Goal: Task Accomplishment & Management: Manage account settings

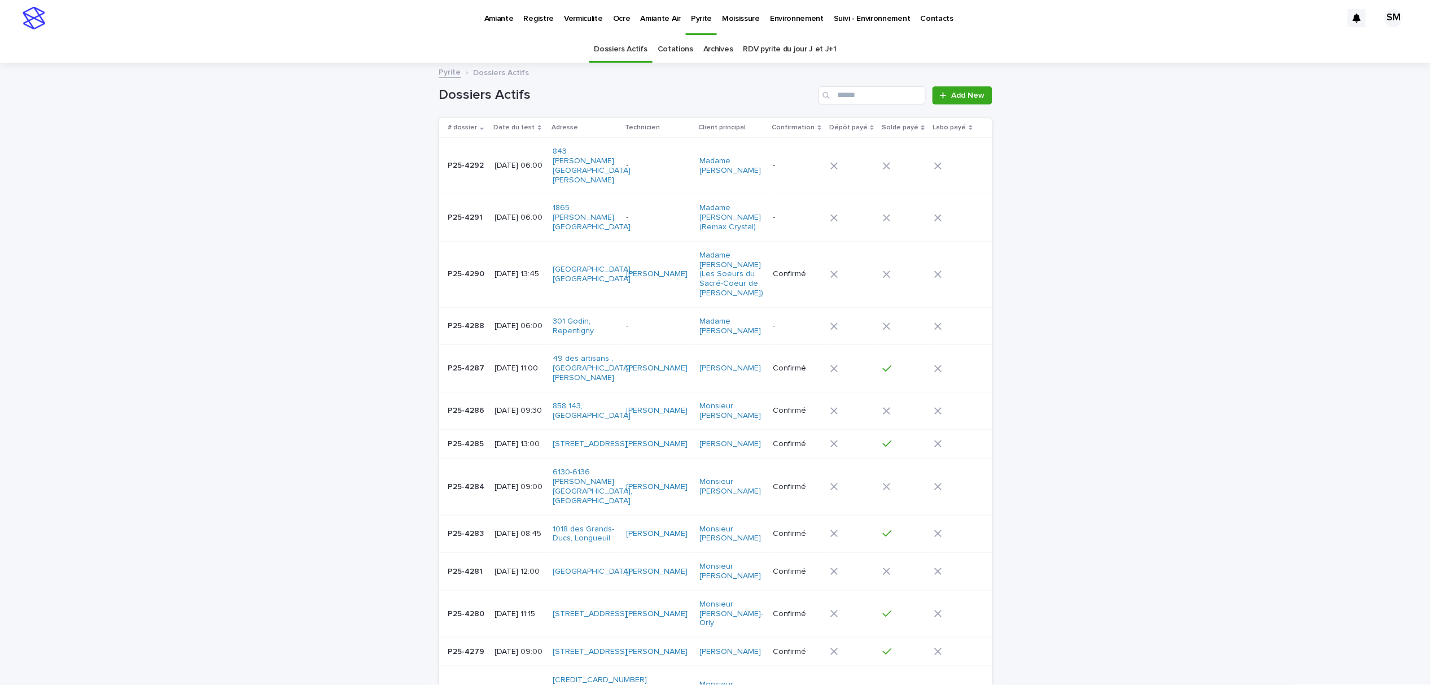
click at [770, 17] on p "Environnement" at bounding box center [797, 12] width 54 height 24
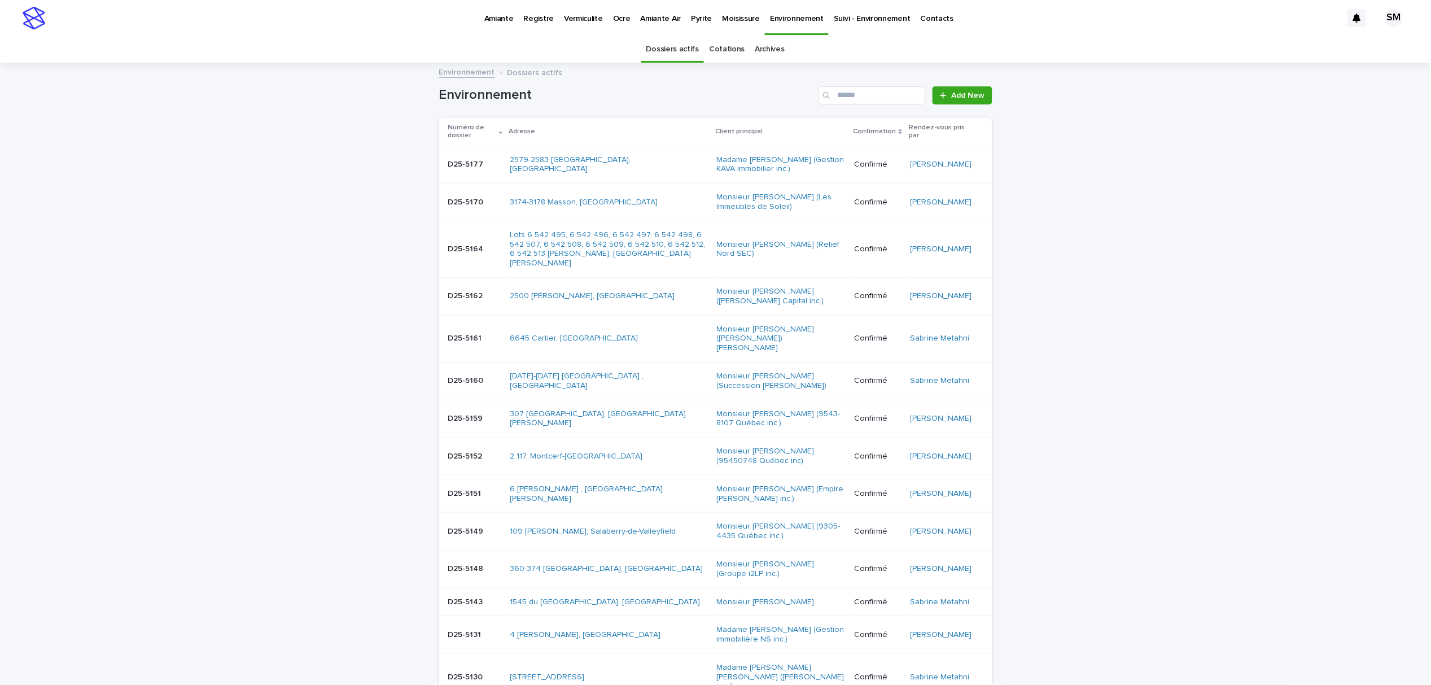
click at [717, 52] on link "Cotations" at bounding box center [727, 49] width 36 height 27
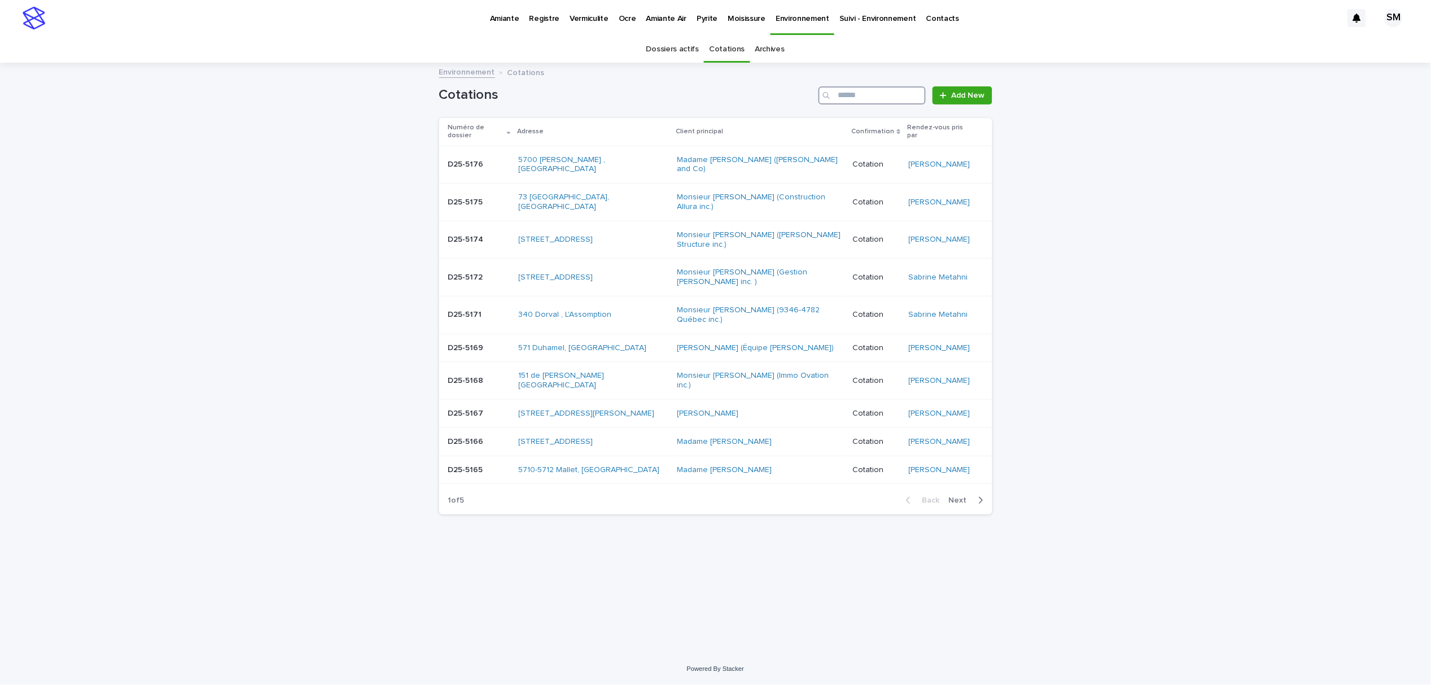
click at [877, 96] on input "Search" at bounding box center [872, 95] width 107 height 18
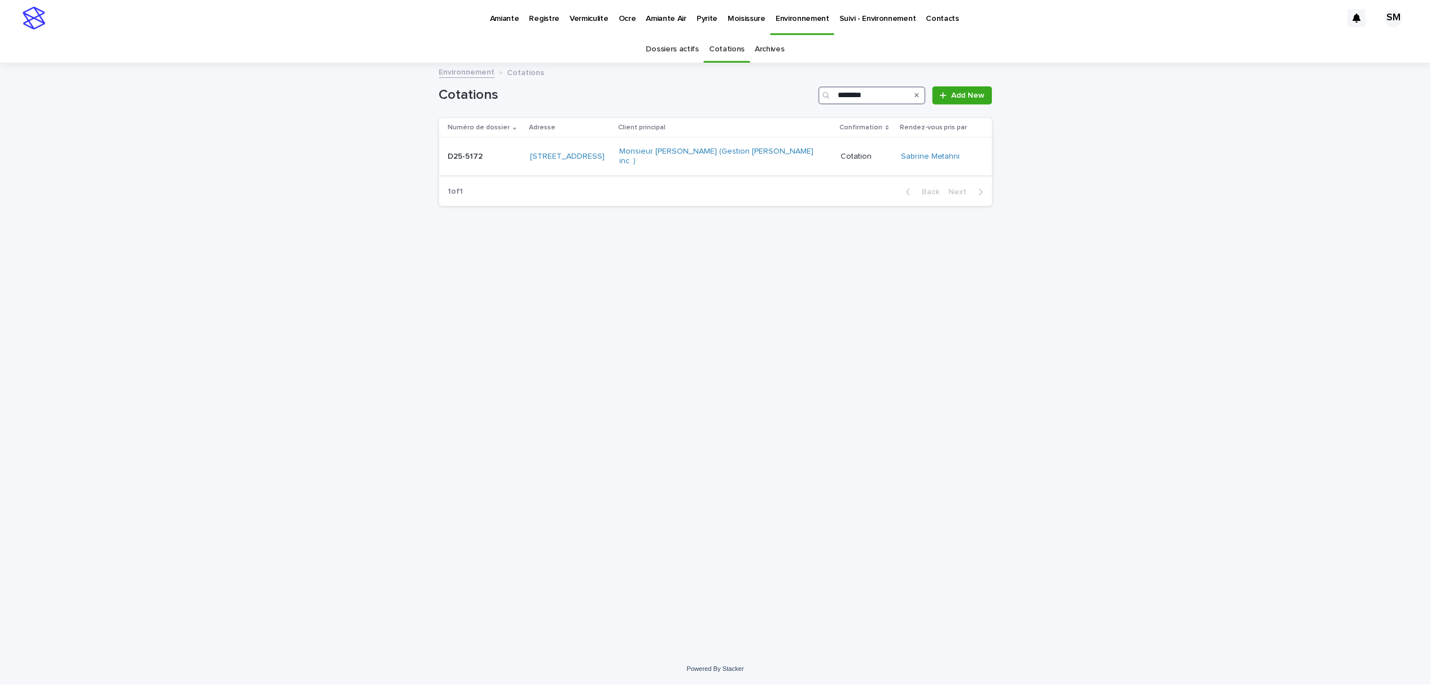
type input "********"
click at [452, 158] on div "D25-5172 D25-5172" at bounding box center [484, 156] width 73 height 19
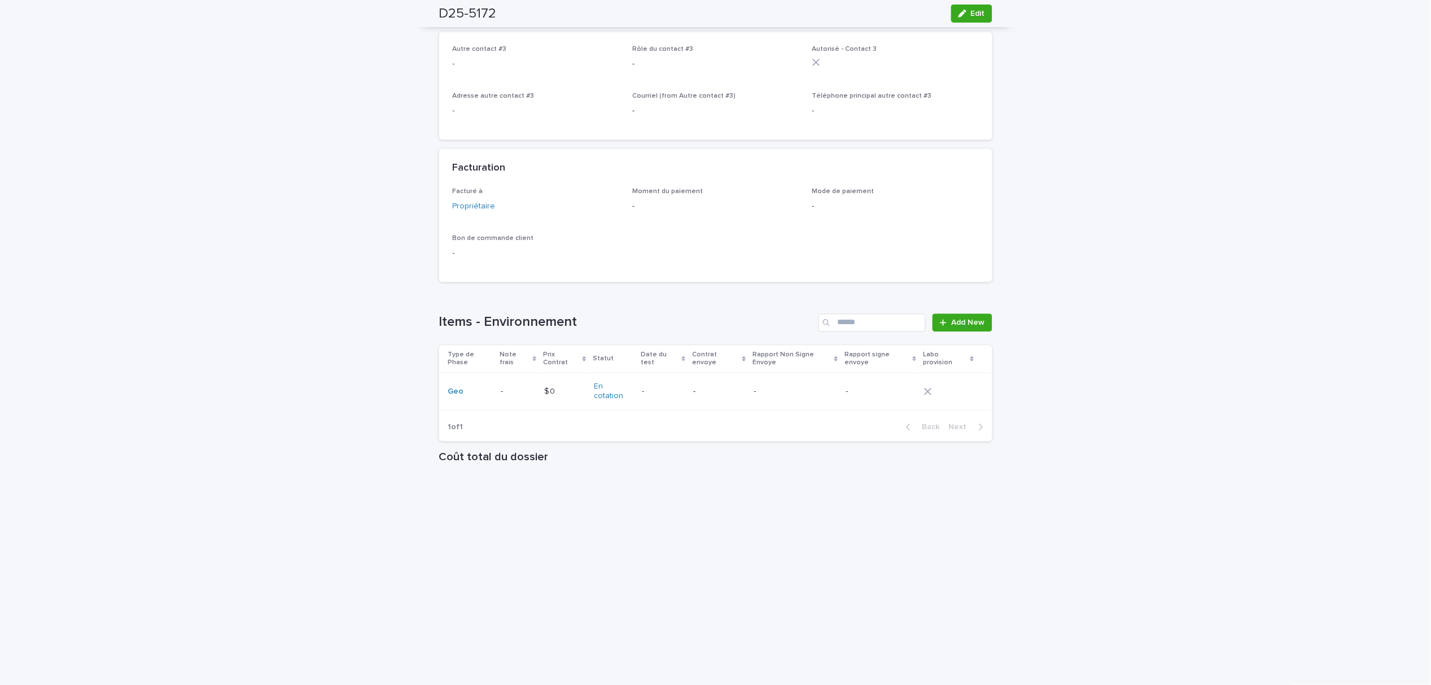
scroll to position [741, 0]
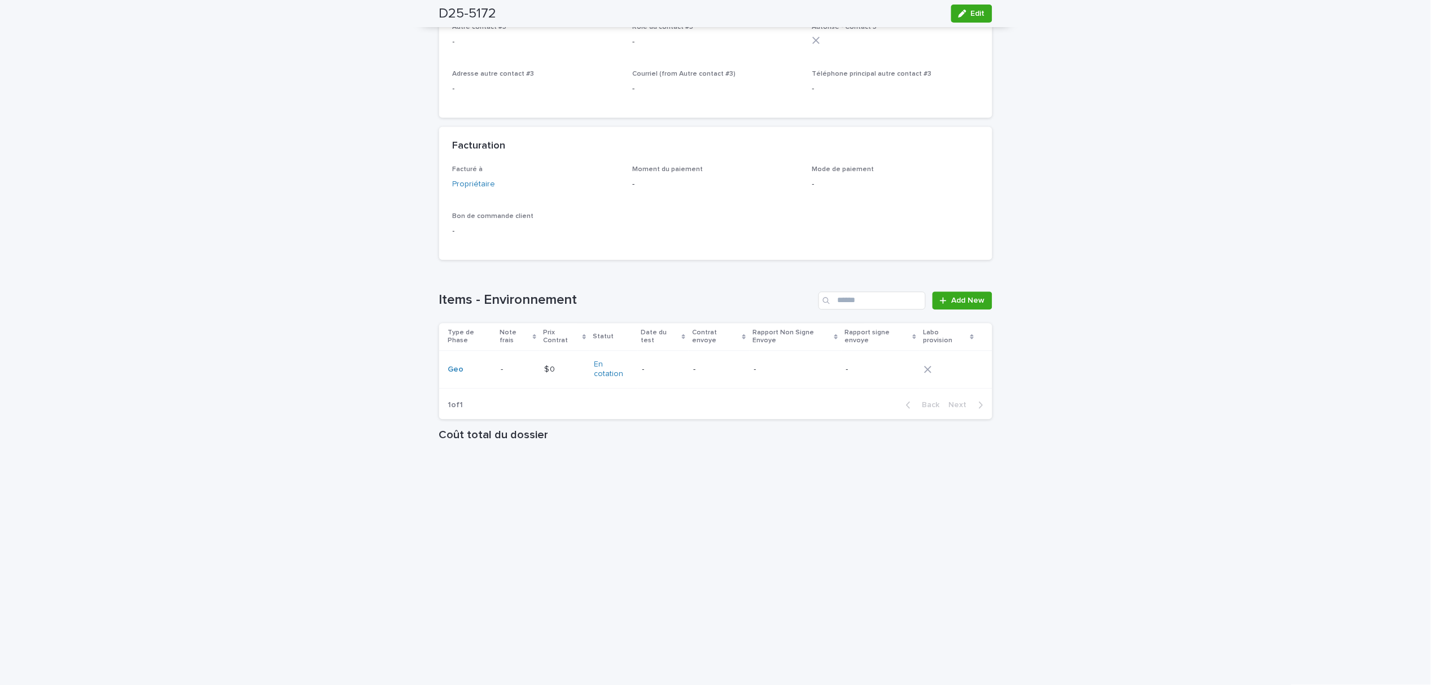
click at [501, 362] on p "-" at bounding box center [503, 368] width 5 height 12
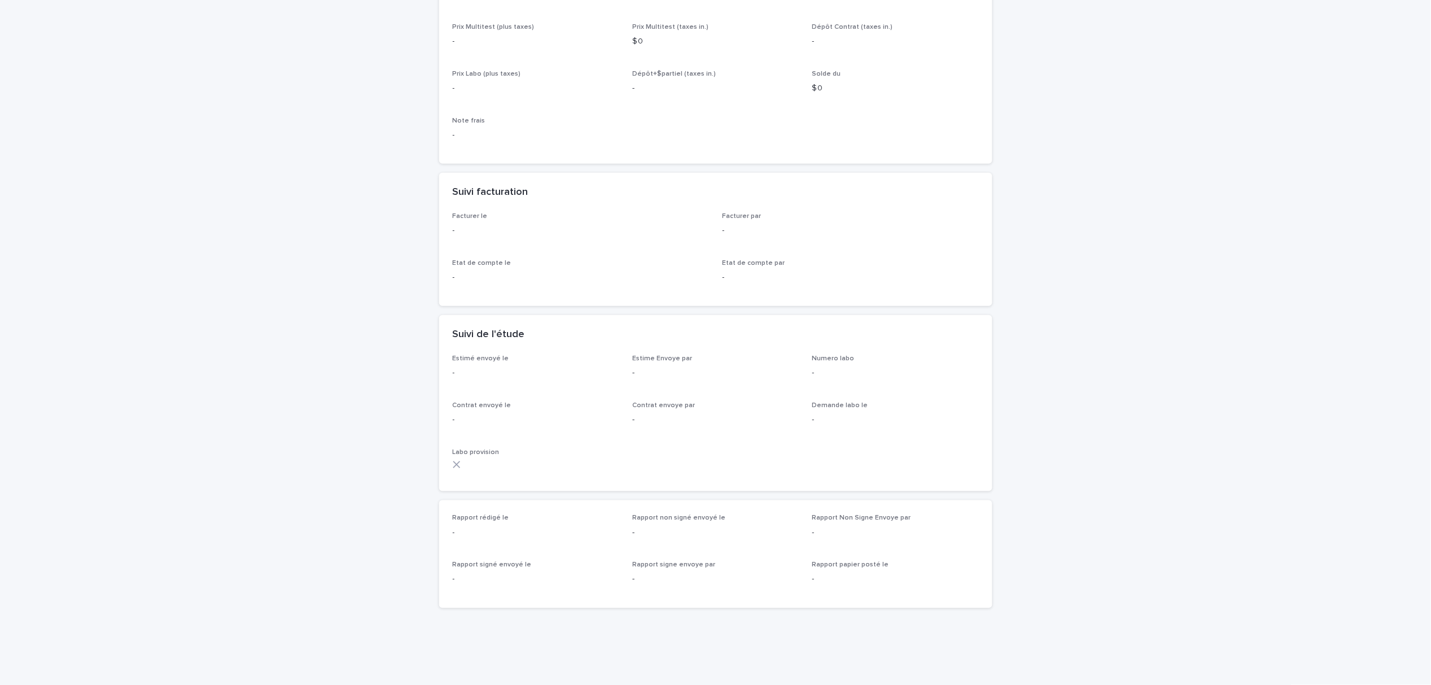
scroll to position [202, 0]
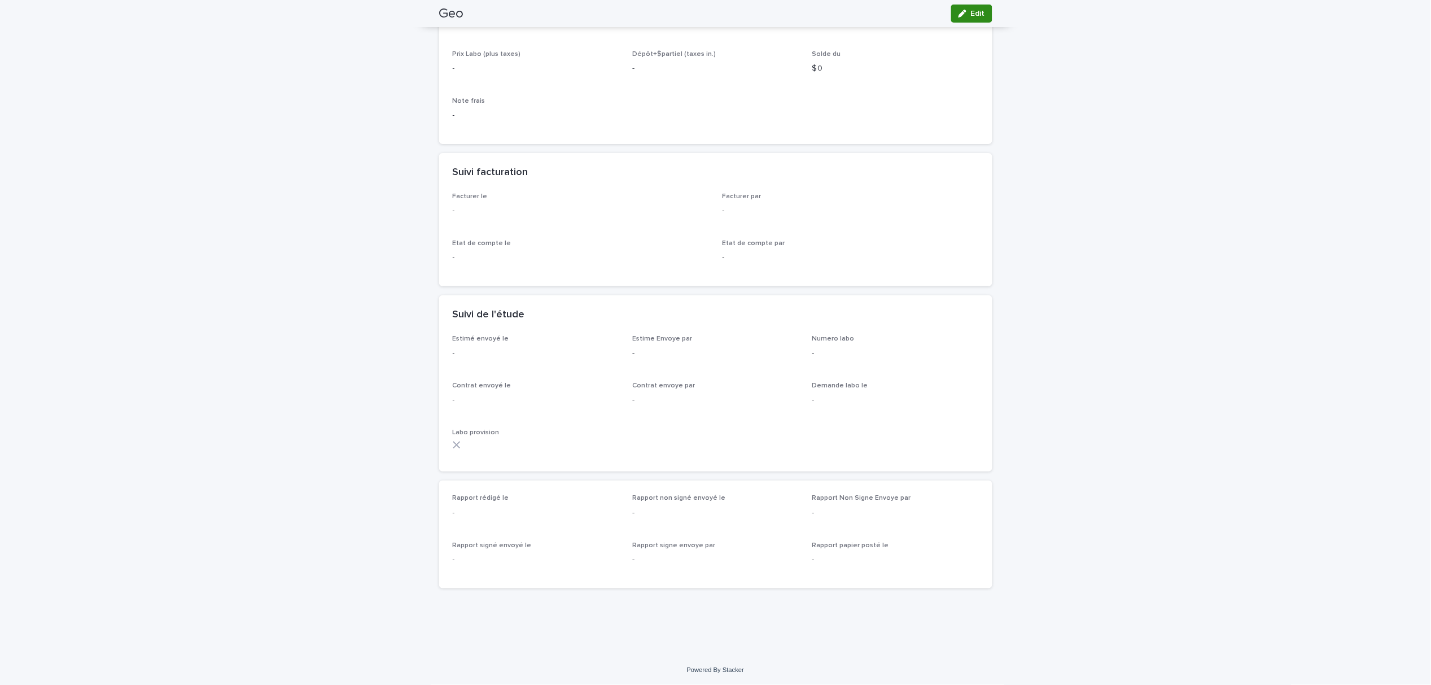
click at [957, 20] on button "Edit" at bounding box center [971, 14] width 41 height 18
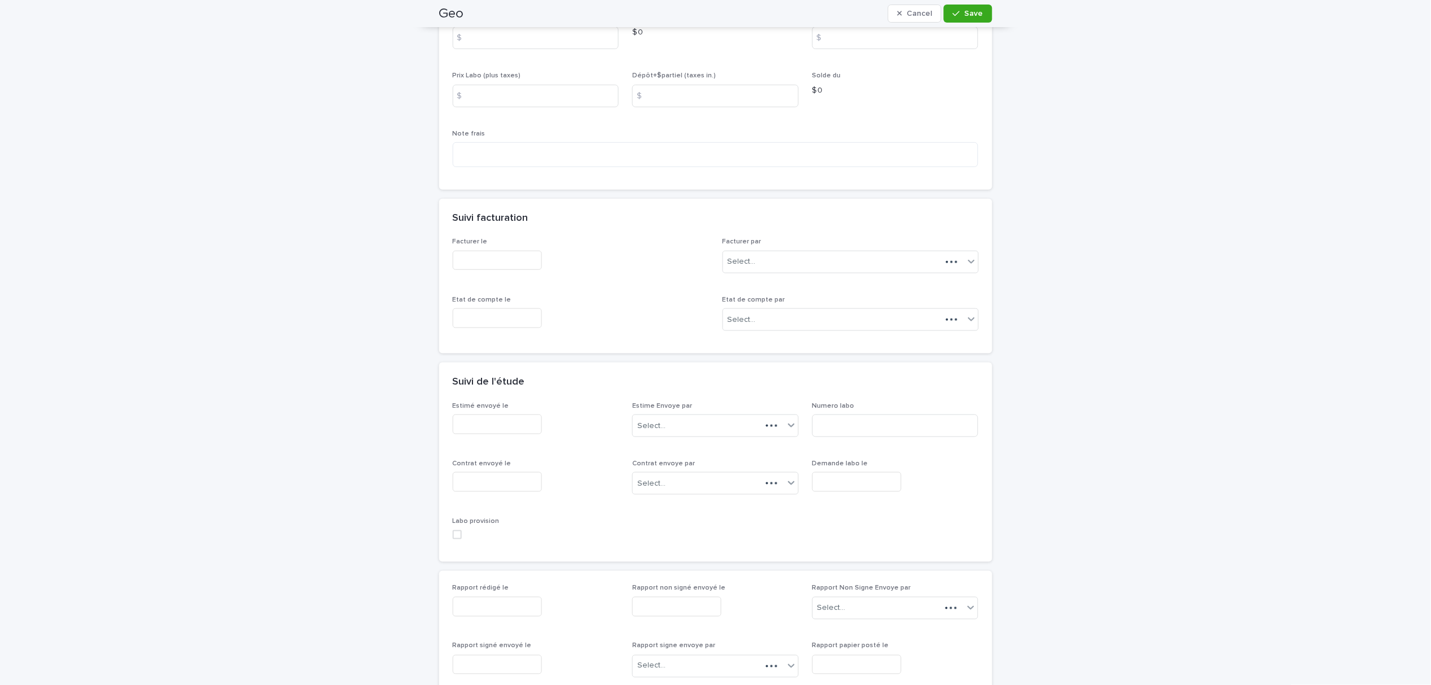
scroll to position [259, 0]
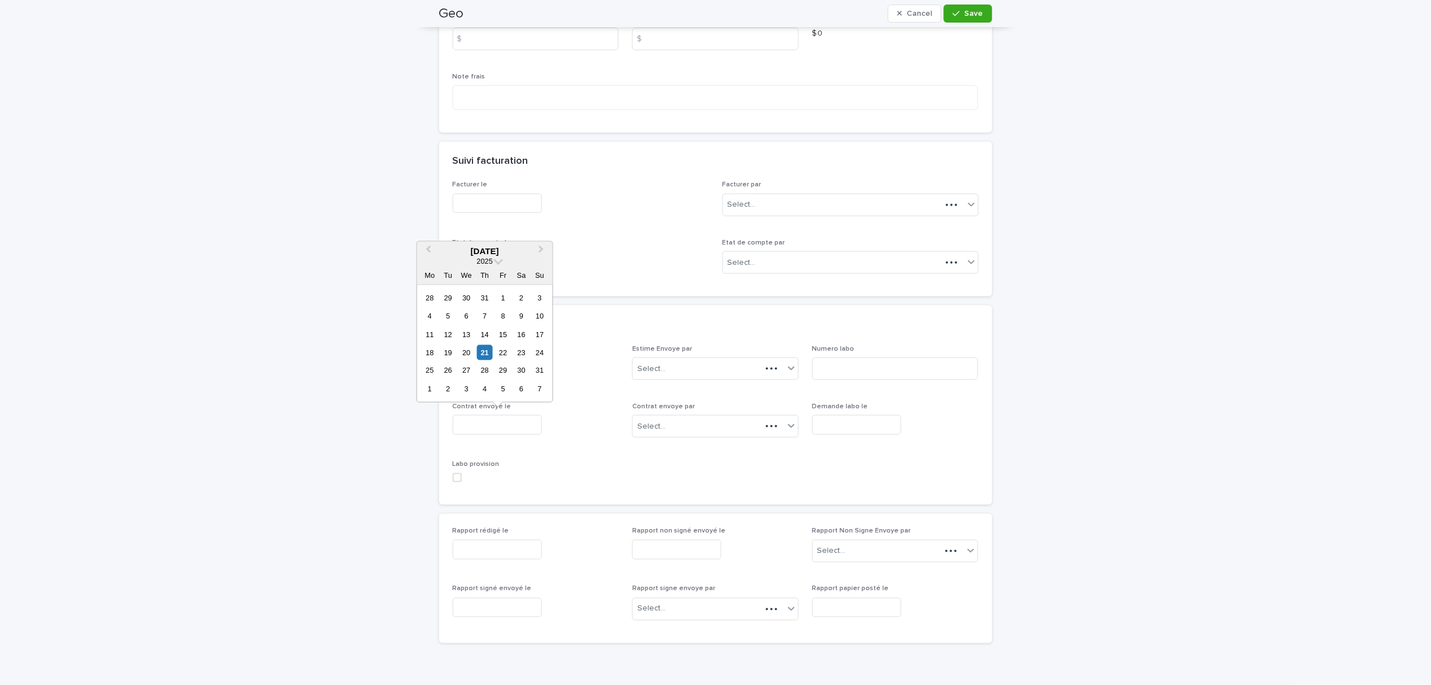
click at [492, 423] on input "text" at bounding box center [497, 425] width 89 height 20
click at [487, 345] on div "21" at bounding box center [484, 352] width 15 height 15
type input "**********"
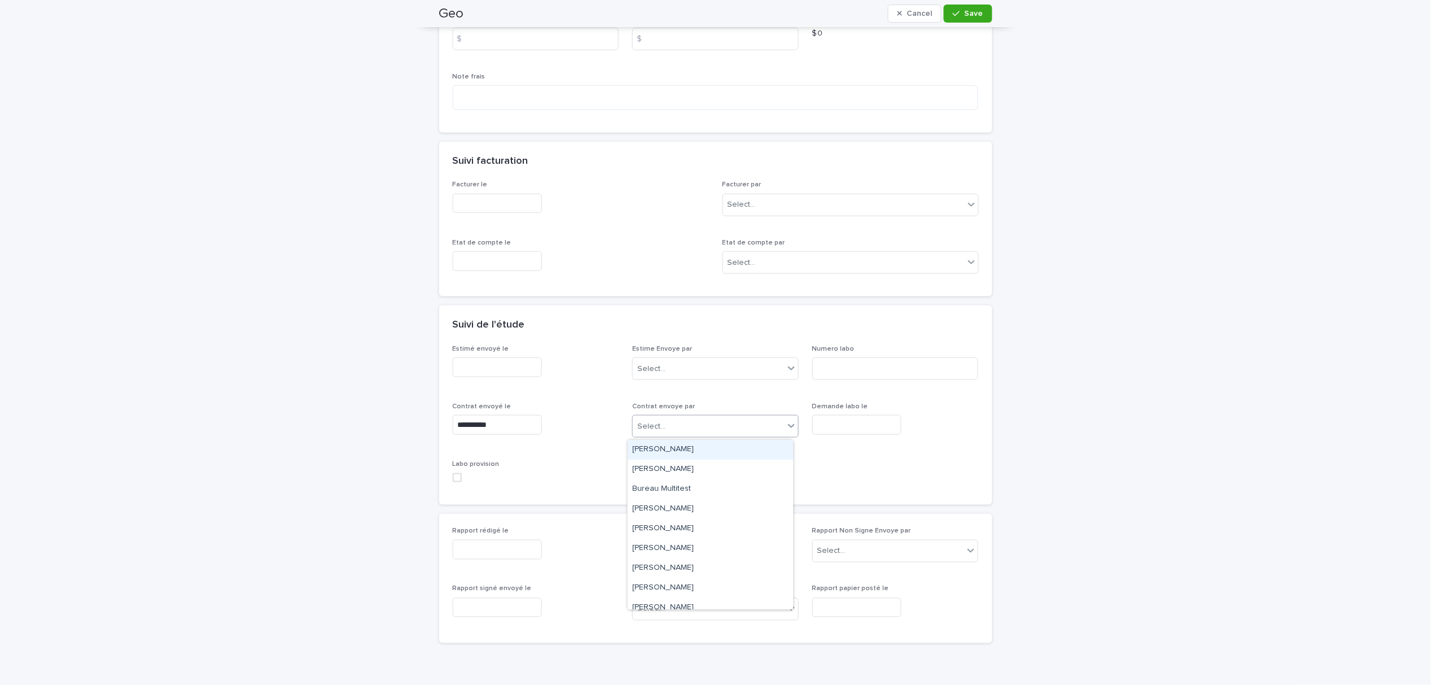
click at [673, 431] on div "Select..." at bounding box center [708, 426] width 151 height 19
type input "**"
click at [678, 470] on div "Sabrine Metahni" at bounding box center [710, 470] width 165 height 20
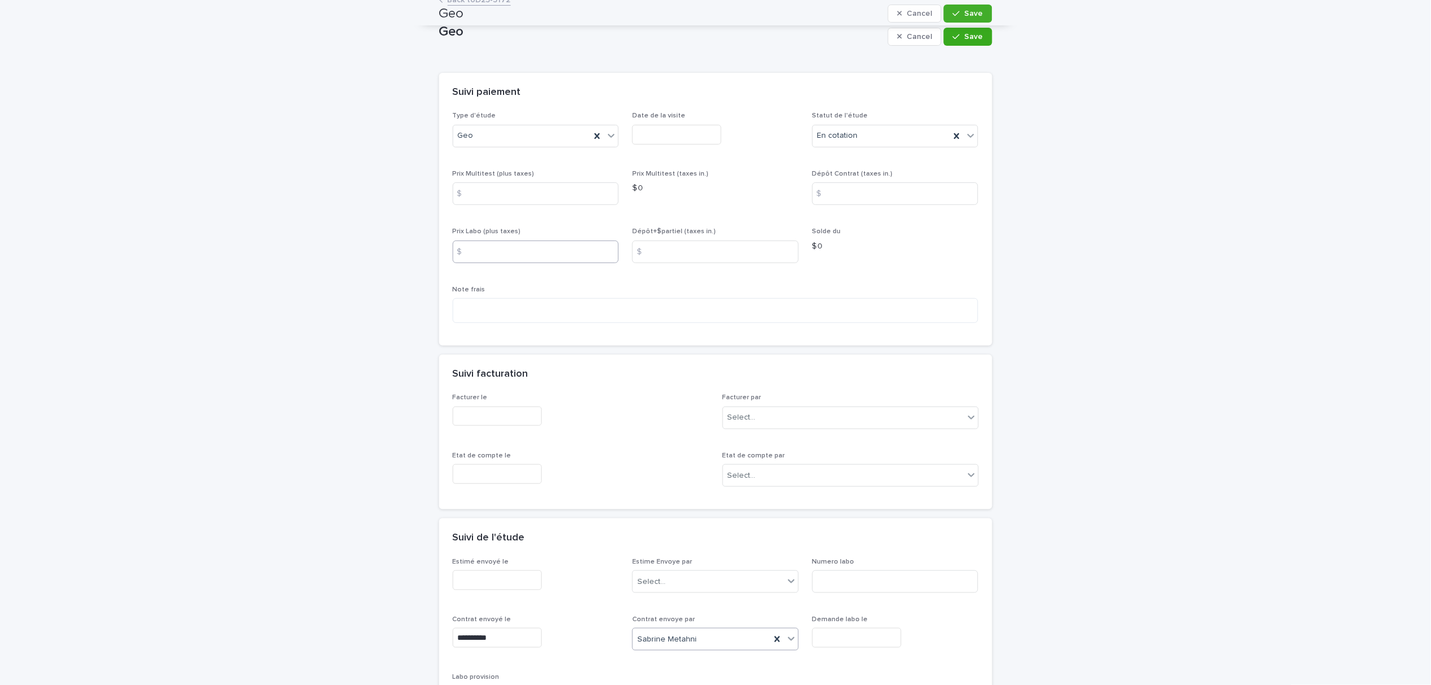
scroll to position [0, 0]
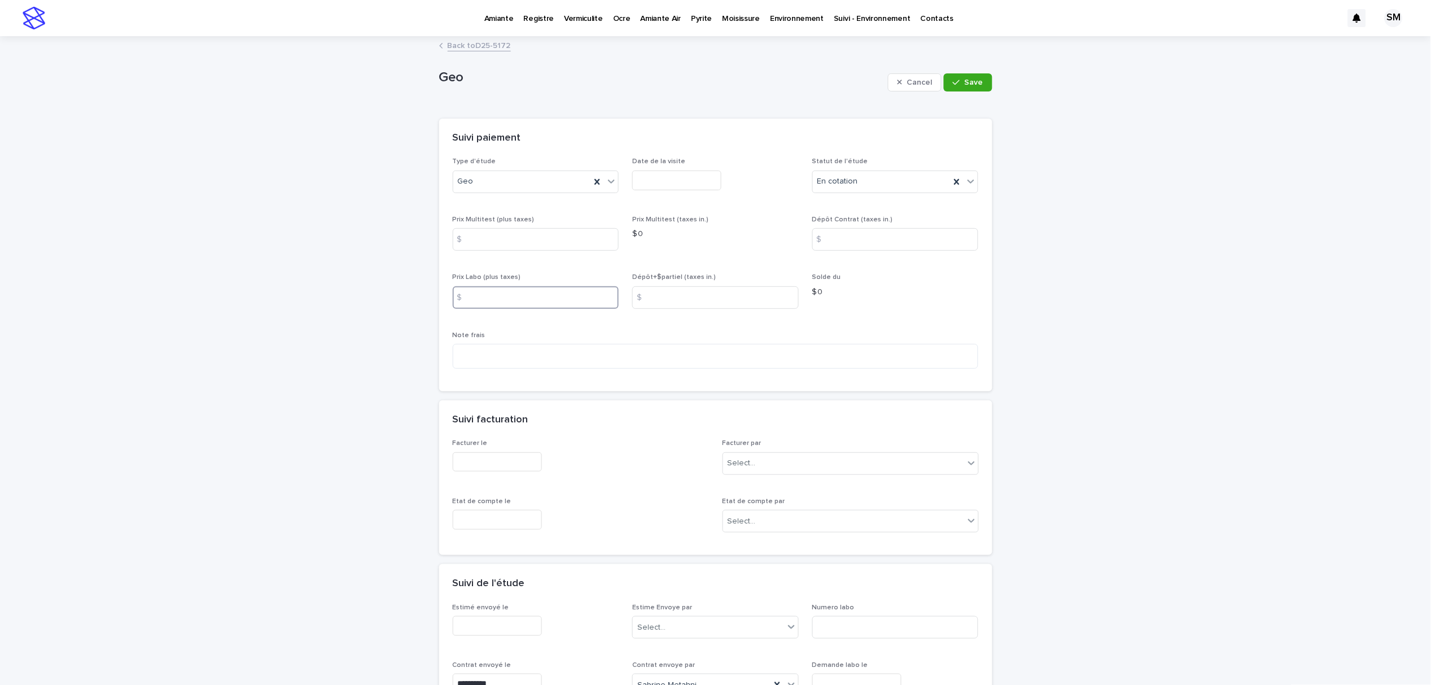
click at [494, 295] on input at bounding box center [536, 297] width 167 height 23
type input "*****"
click at [506, 357] on textarea at bounding box center [716, 356] width 526 height 25
type textarea "**********"
click at [491, 234] on input at bounding box center [536, 239] width 167 height 23
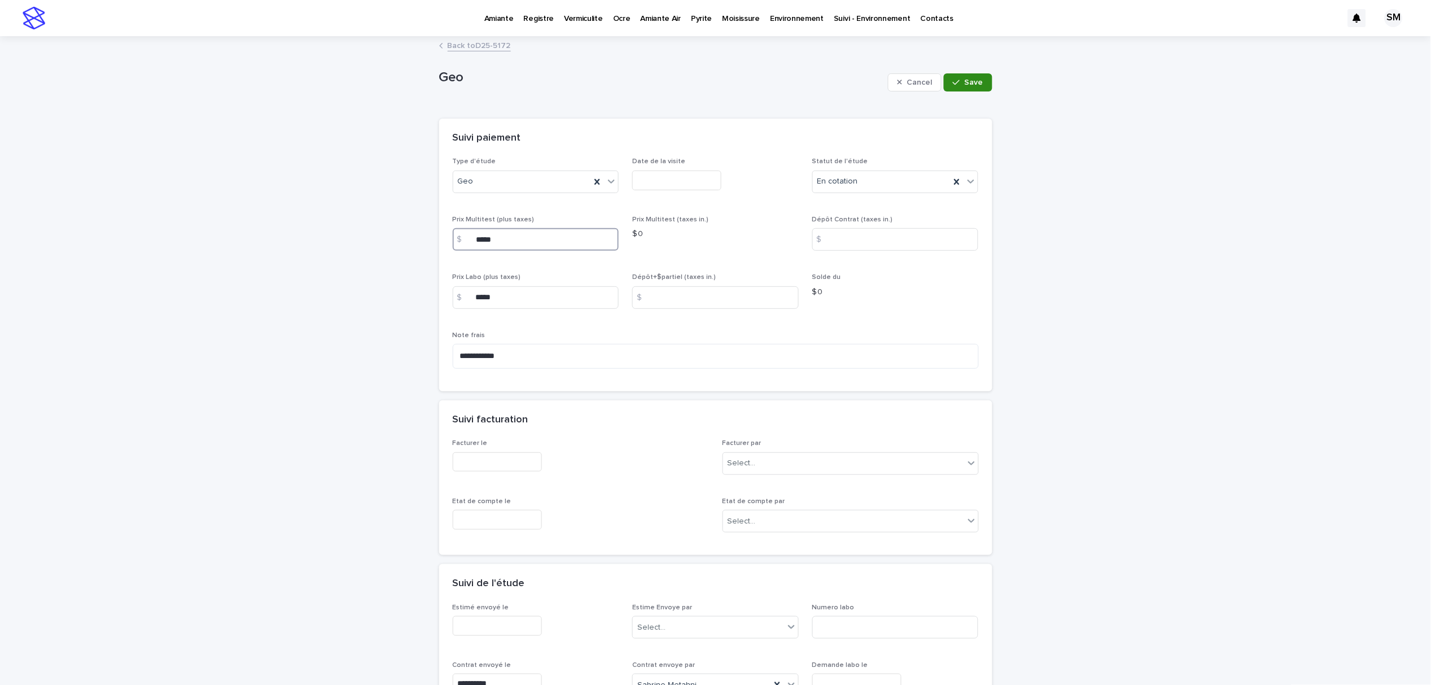
type input "*****"
click at [981, 81] on button "Save" at bounding box center [968, 82] width 48 height 18
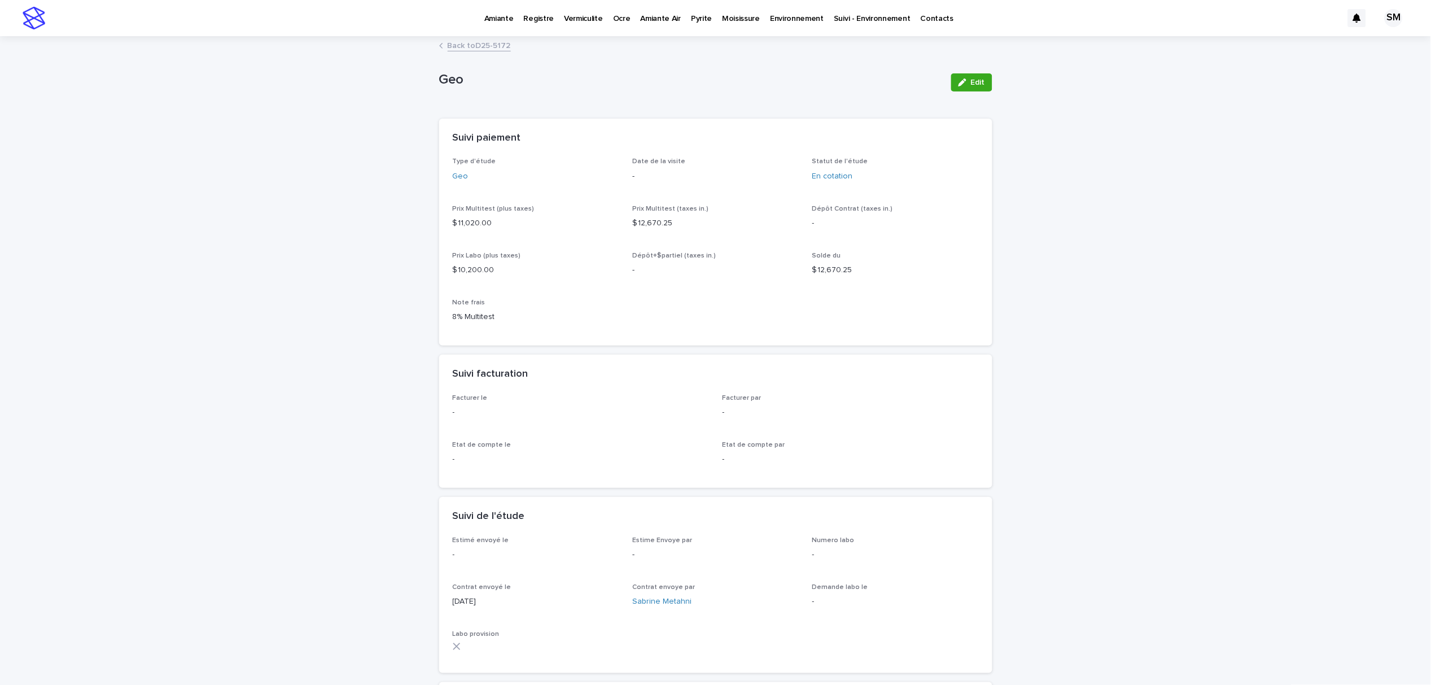
click at [981, 81] on button "Edit" at bounding box center [971, 82] width 41 height 18
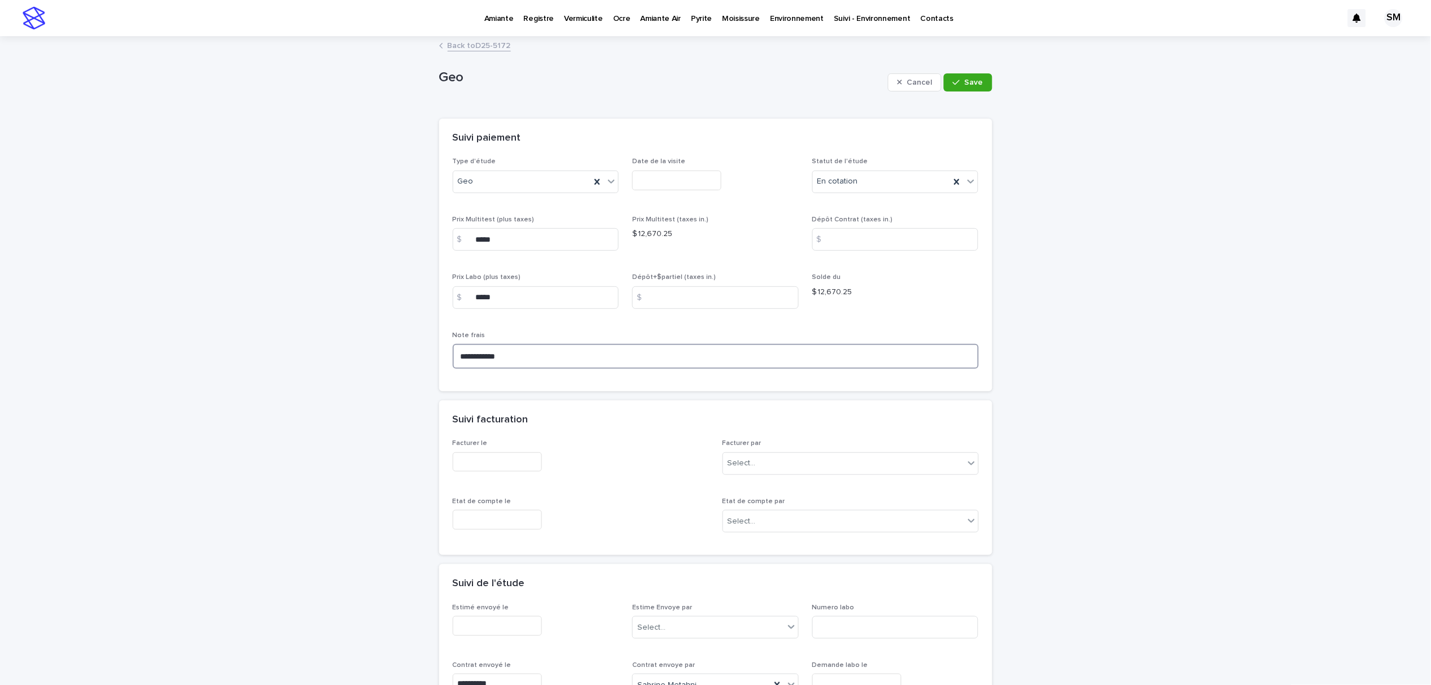
click at [453, 355] on textarea "**********" at bounding box center [716, 356] width 526 height 25
type textarea "**********"
click at [949, 87] on button "Save" at bounding box center [968, 82] width 48 height 18
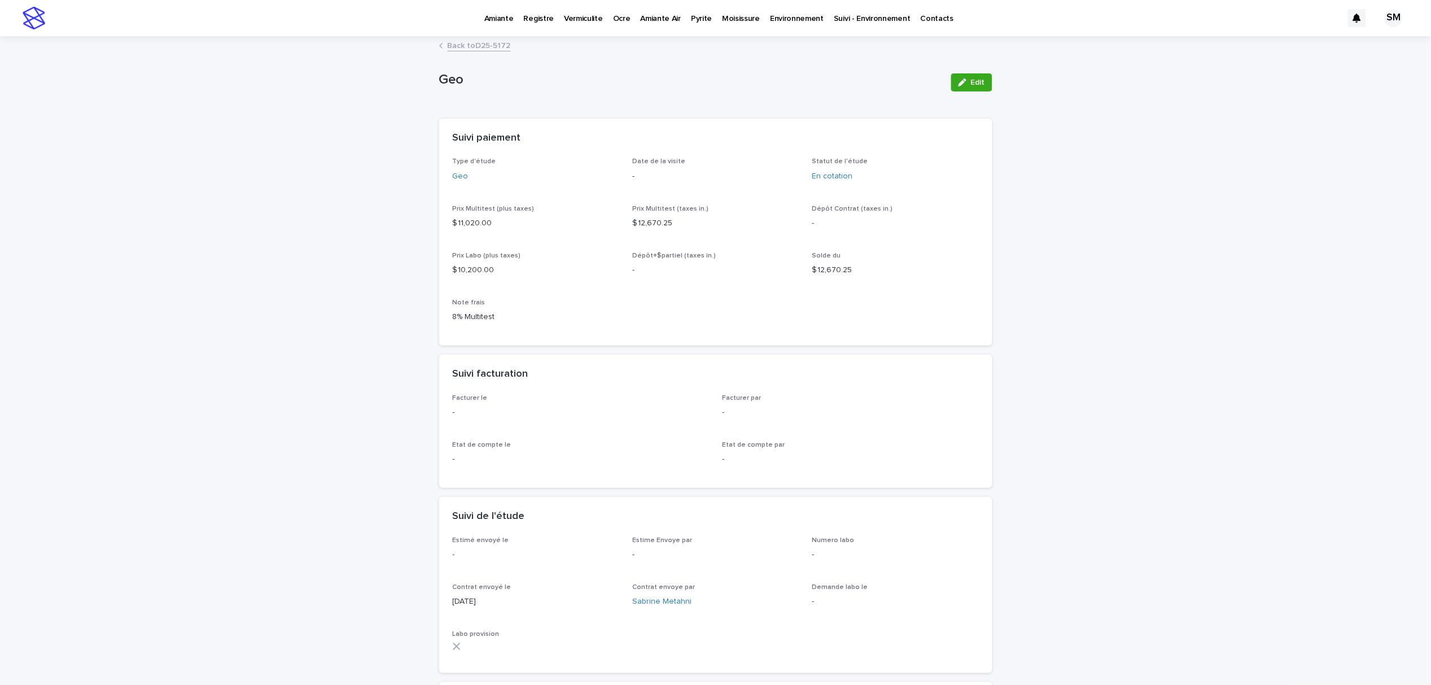
click at [474, 39] on link "Back to D25-5172" at bounding box center [479, 44] width 63 height 13
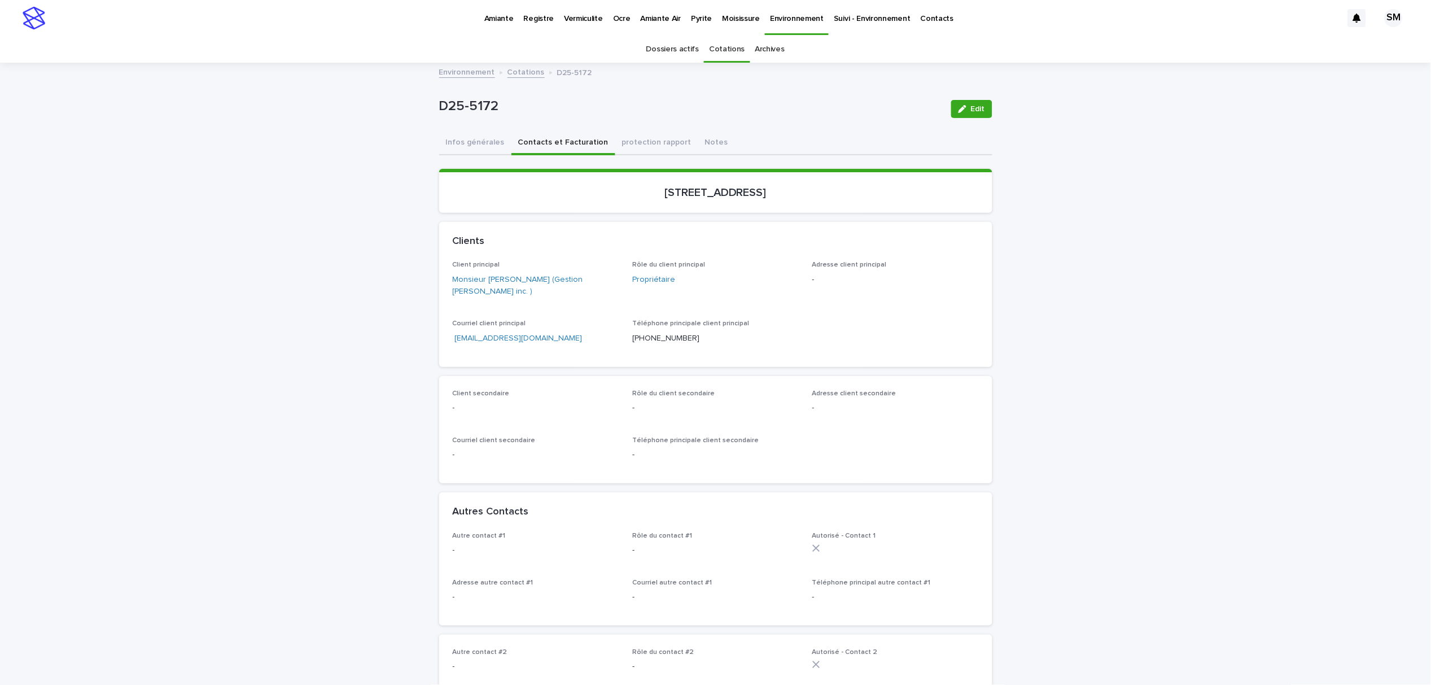
scroll to position [36, 0]
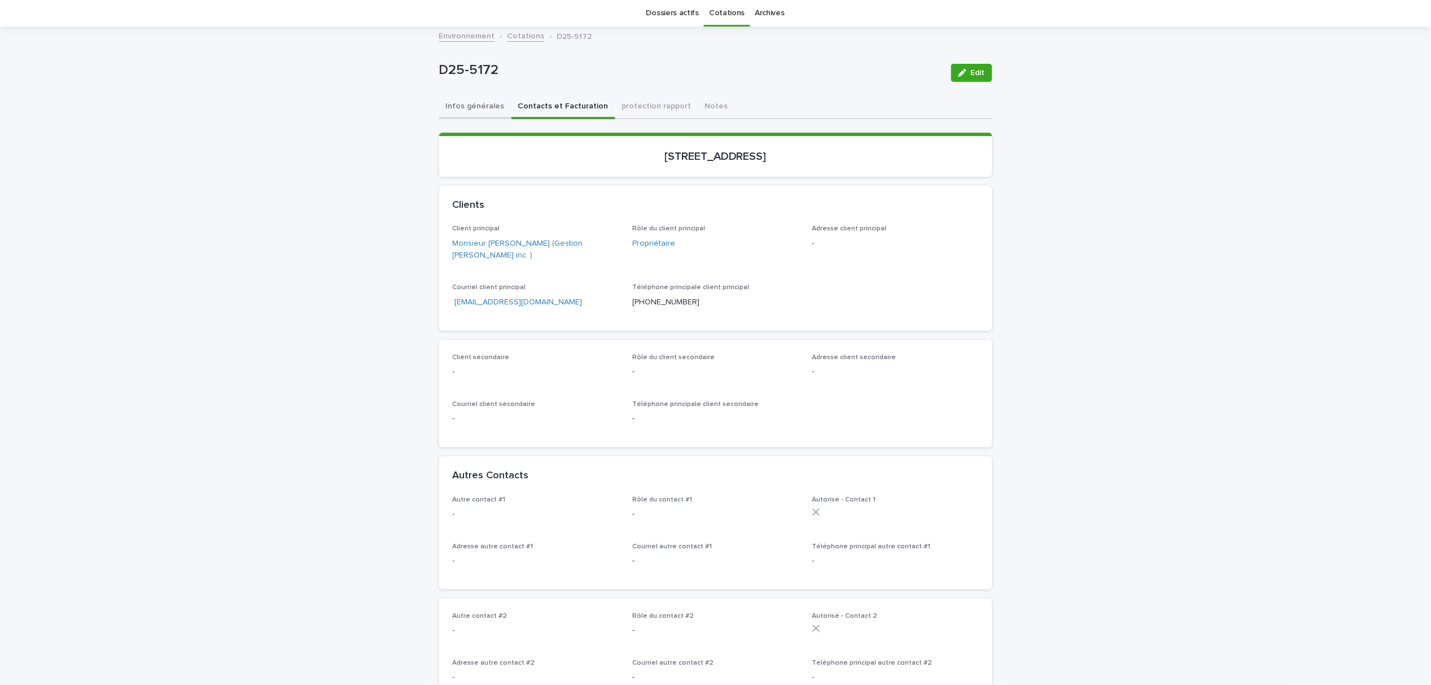
click at [439, 113] on button "Infos générales" at bounding box center [475, 107] width 72 height 24
click at [466, 109] on button "Infos générales" at bounding box center [475, 107] width 72 height 24
click at [469, 103] on button "Infos générales" at bounding box center [475, 107] width 72 height 24
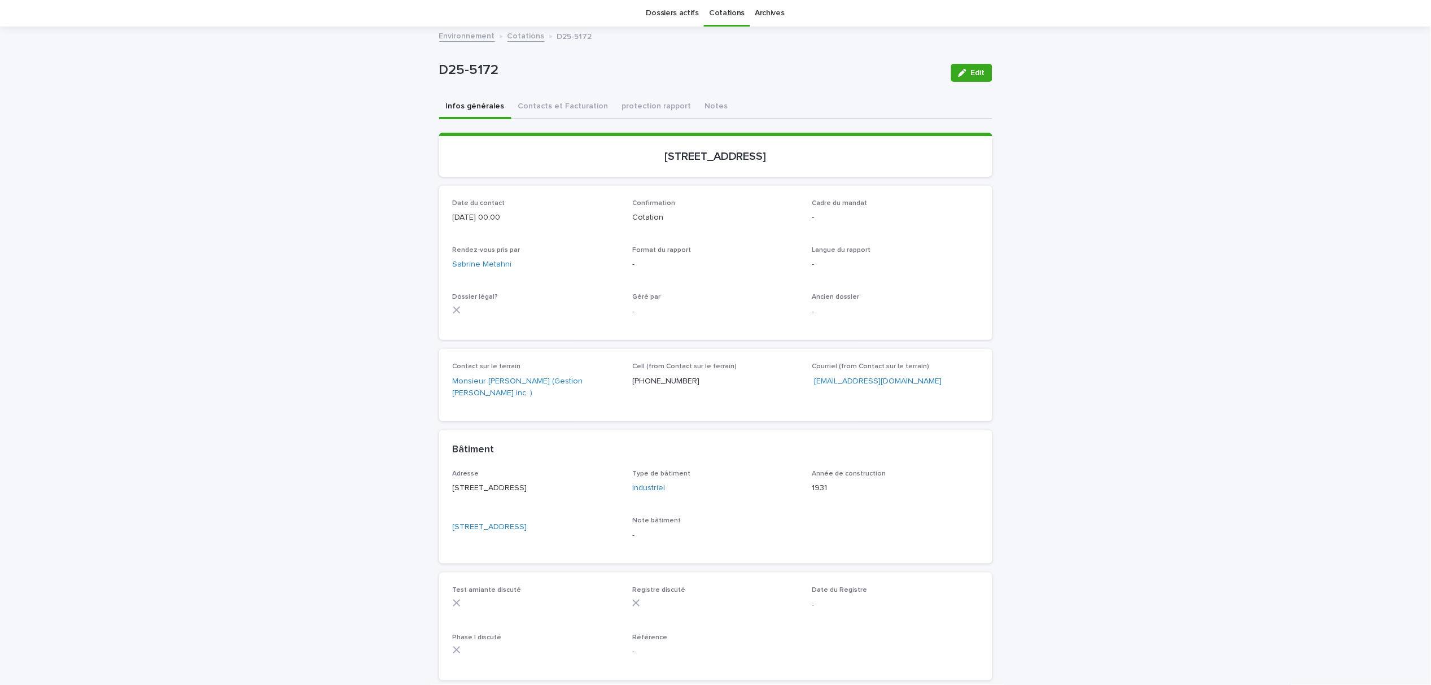
drag, startPoint x: 964, startPoint y: 73, endPoint x: 754, endPoint y: 236, distance: 266.4
click at [964, 73] on div "button" at bounding box center [965, 73] width 12 height 8
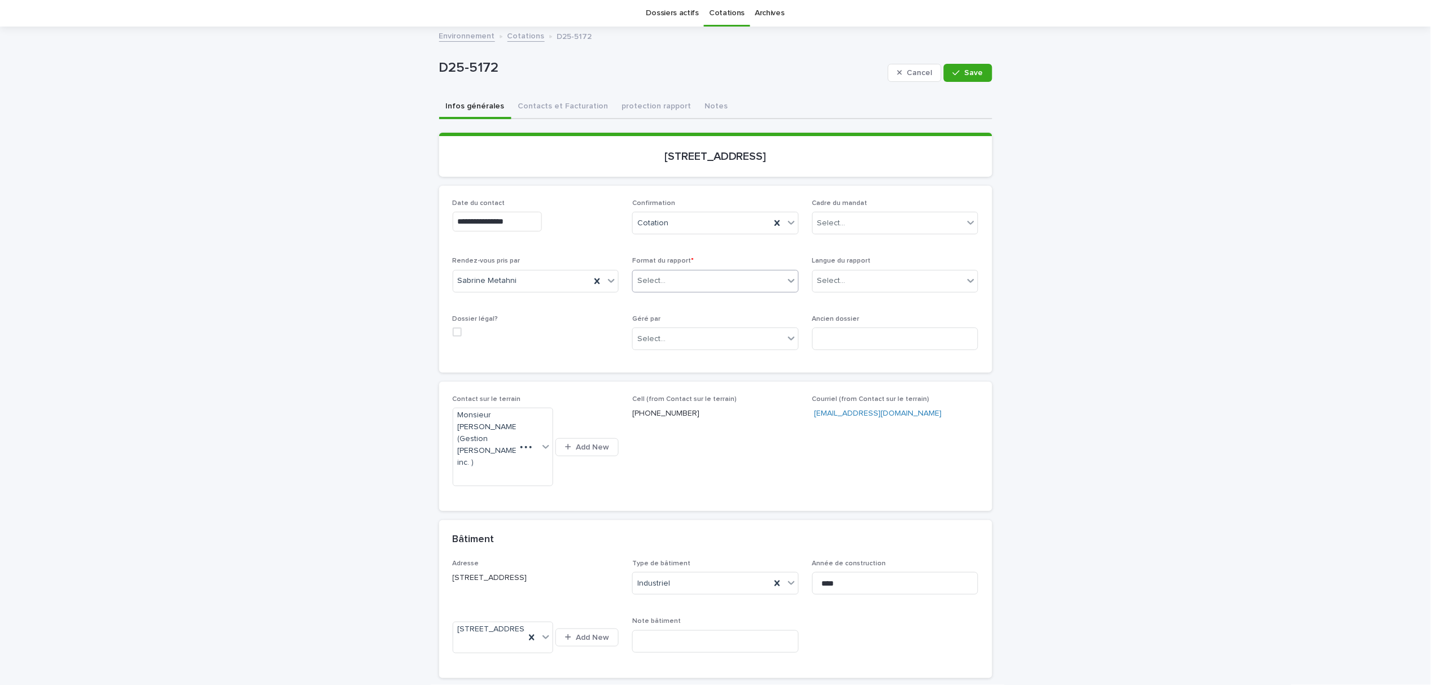
click at [725, 276] on div "Select..." at bounding box center [708, 281] width 151 height 19
click at [692, 305] on div "Électronique" at bounding box center [710, 302] width 165 height 20
drag, startPoint x: 846, startPoint y: 277, endPoint x: 845, endPoint y: 283, distance: 6.9
click at [846, 277] on div "Select..." at bounding box center [888, 281] width 151 height 19
click at [841, 301] on div "Français" at bounding box center [889, 302] width 165 height 20
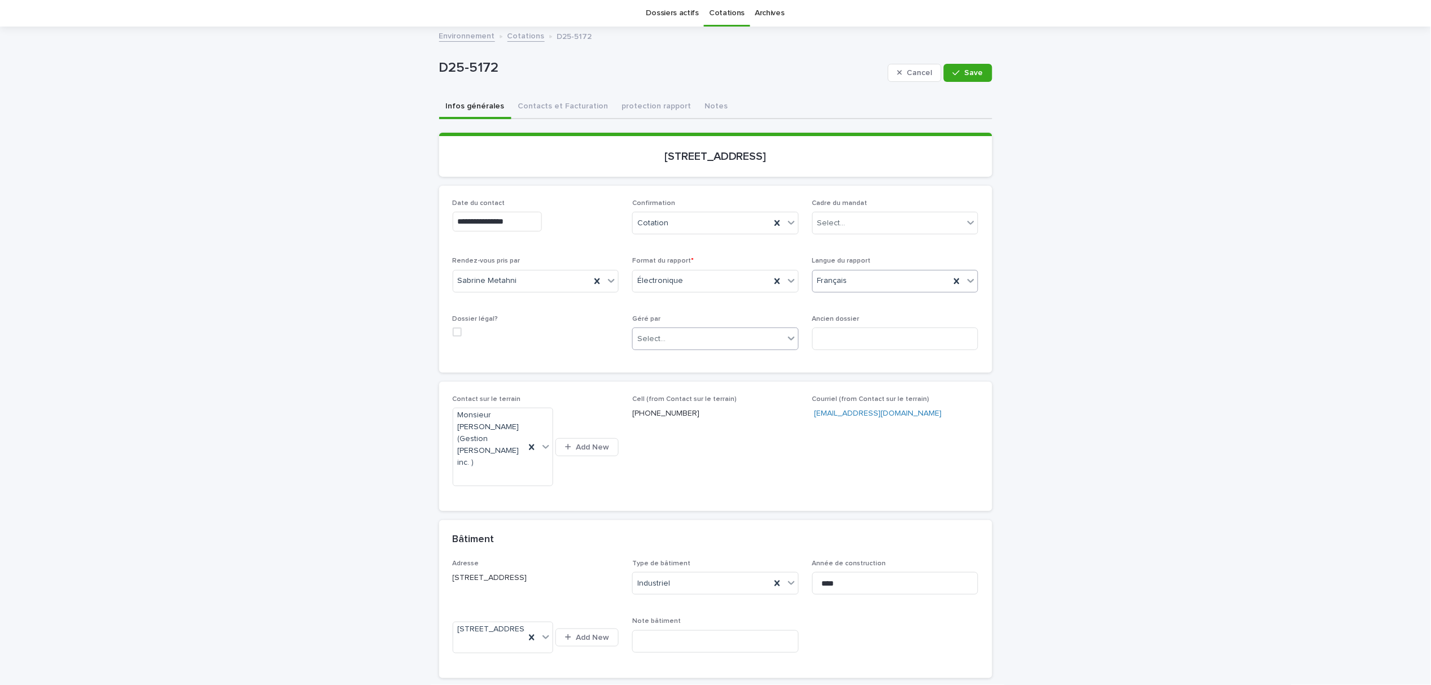
click at [731, 334] on div "Select..." at bounding box center [708, 339] width 151 height 19
drag, startPoint x: 686, startPoint y: 371, endPoint x: 734, endPoint y: 327, distance: 65.5
click at [687, 357] on div "Multitest" at bounding box center [710, 361] width 165 height 20
click at [959, 78] on button "Save" at bounding box center [968, 73] width 48 height 18
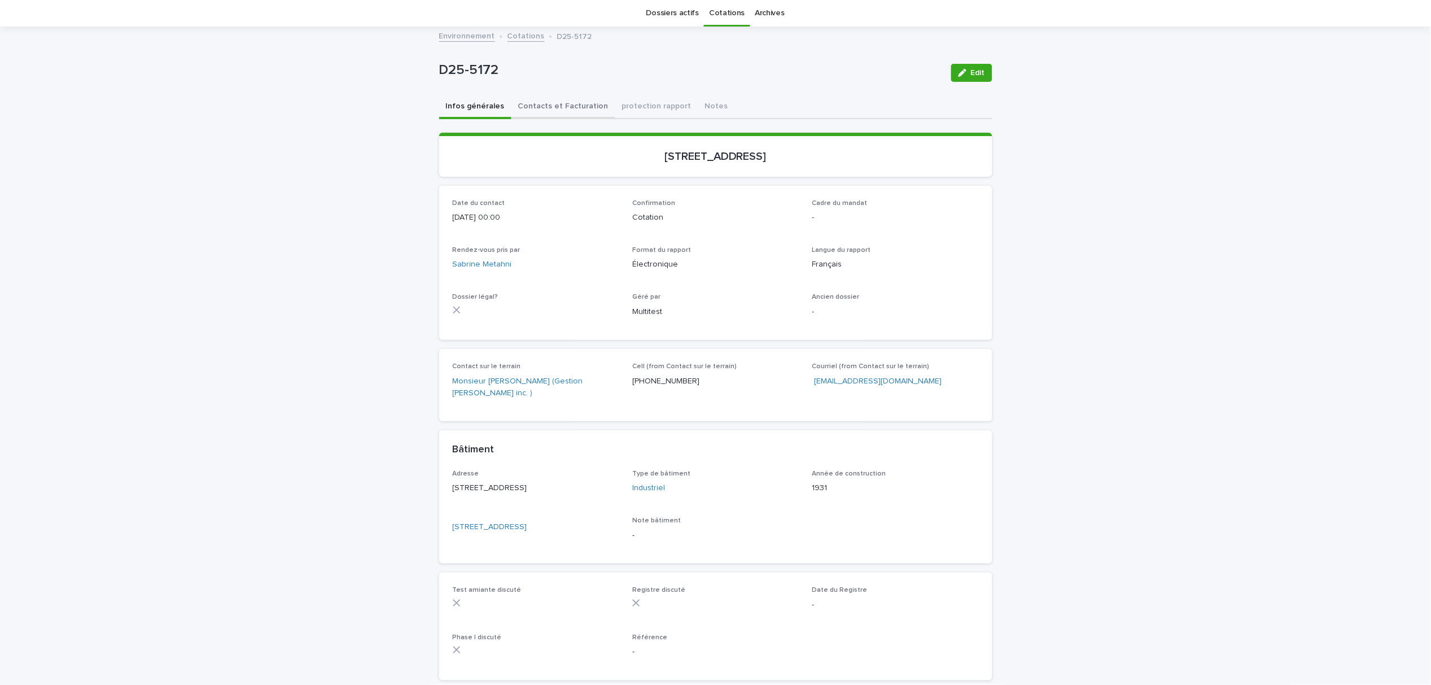
click at [532, 106] on button "Contacts et Facturation" at bounding box center [563, 107] width 104 height 24
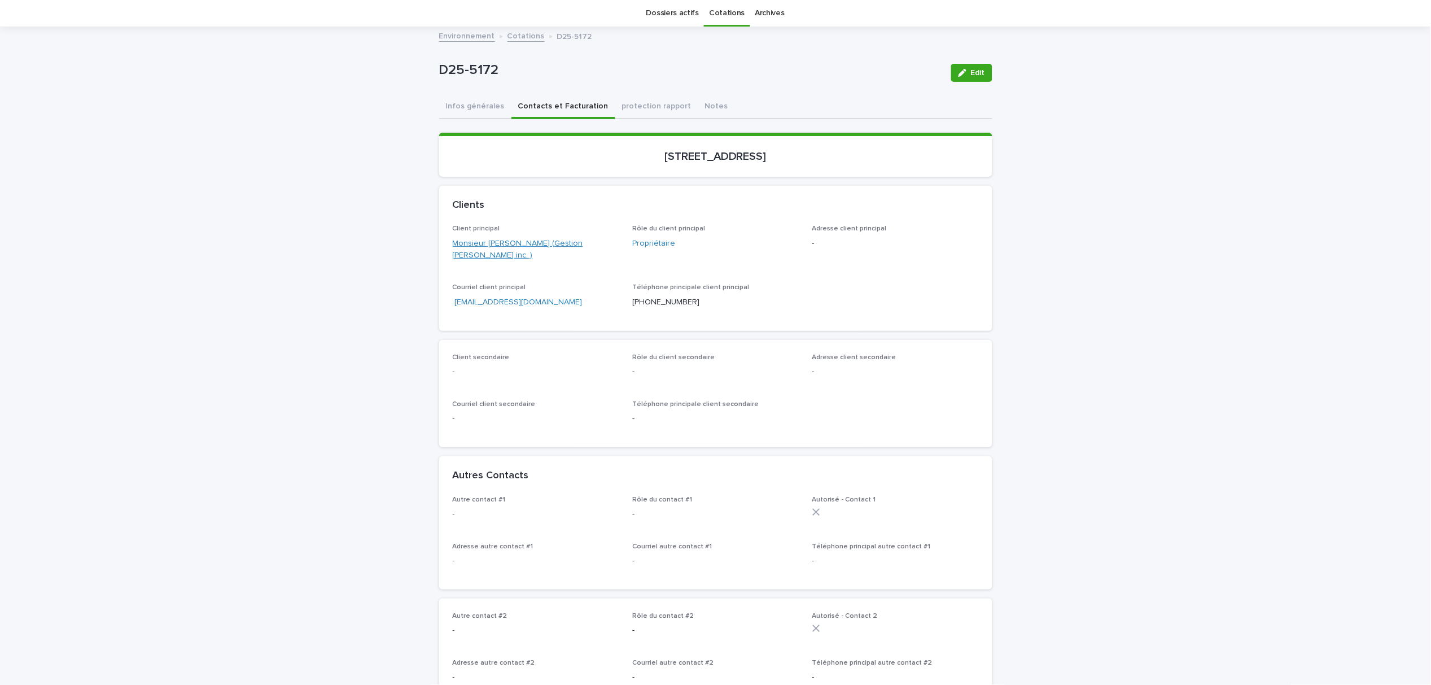
click at [480, 242] on link "Monsieur [PERSON_NAME] (Gestion [PERSON_NAME] inc. )" at bounding box center [536, 250] width 167 height 24
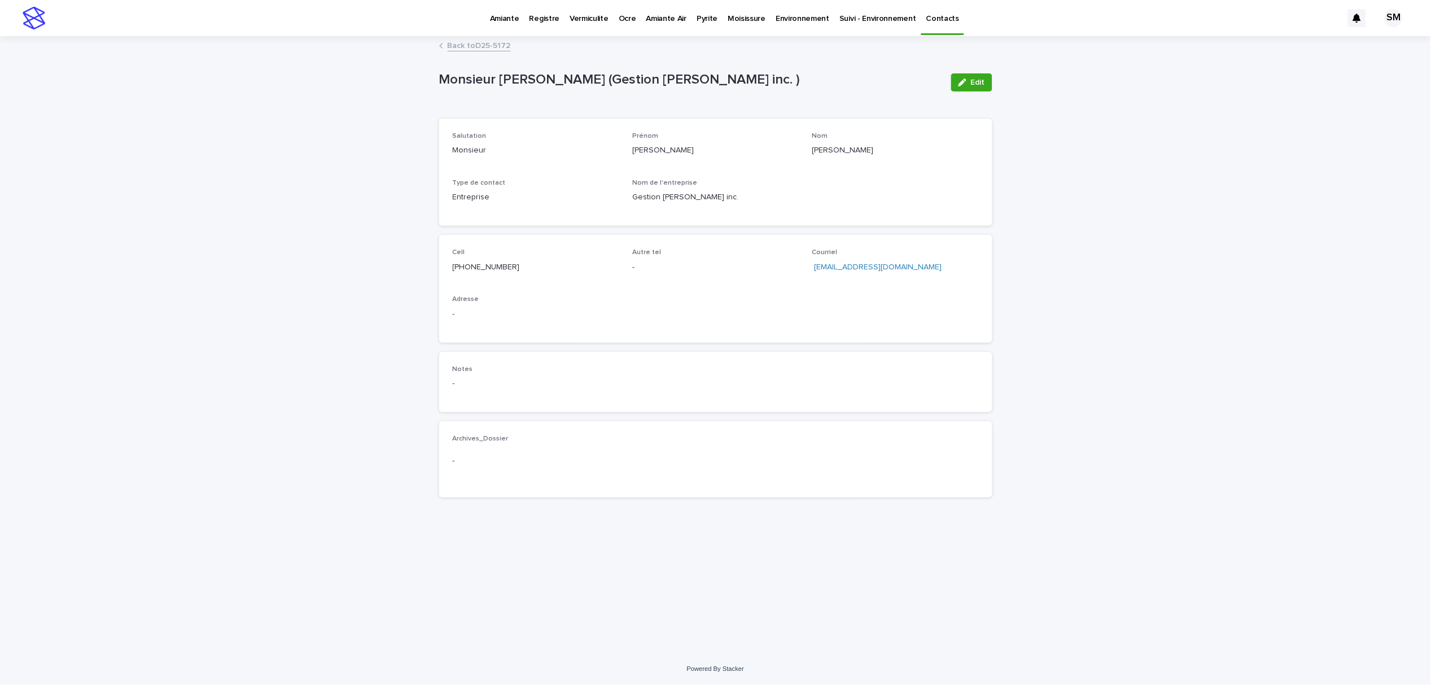
click at [479, 43] on link "Back to D25-5172" at bounding box center [479, 44] width 63 height 13
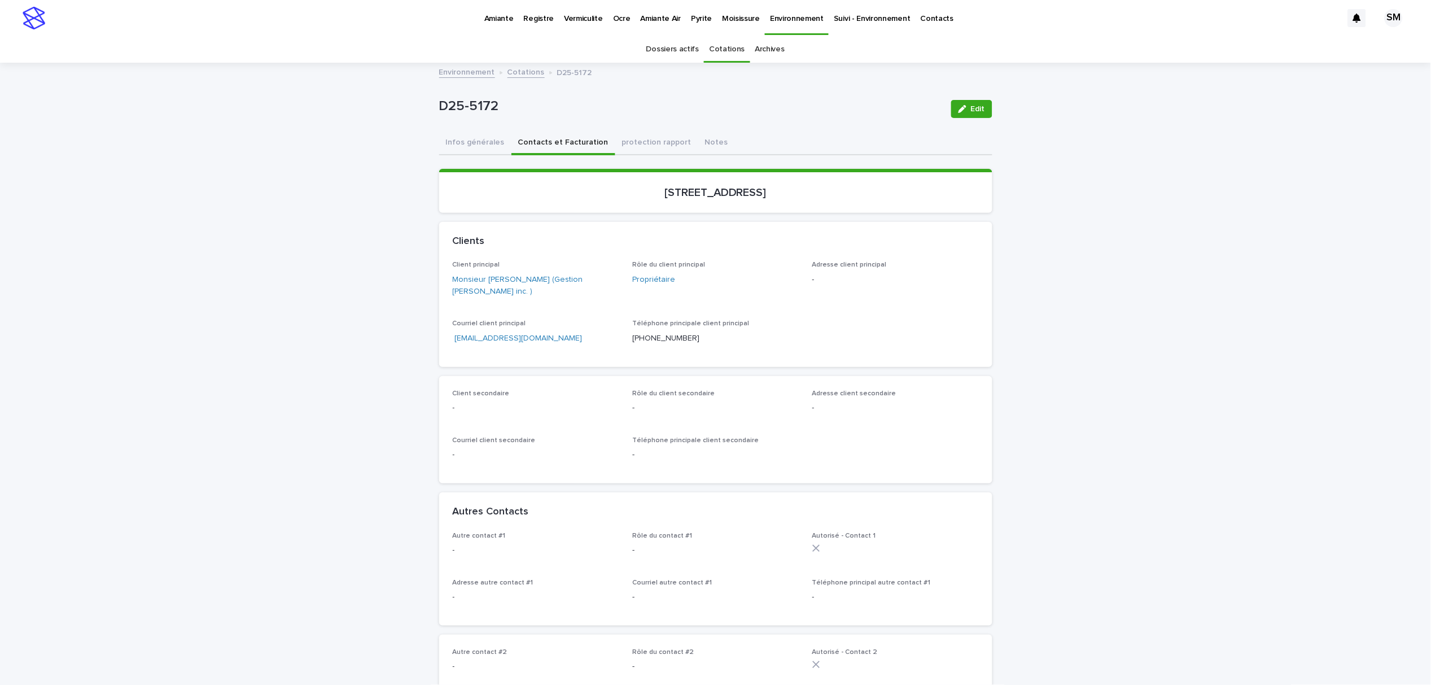
scroll to position [36, 0]
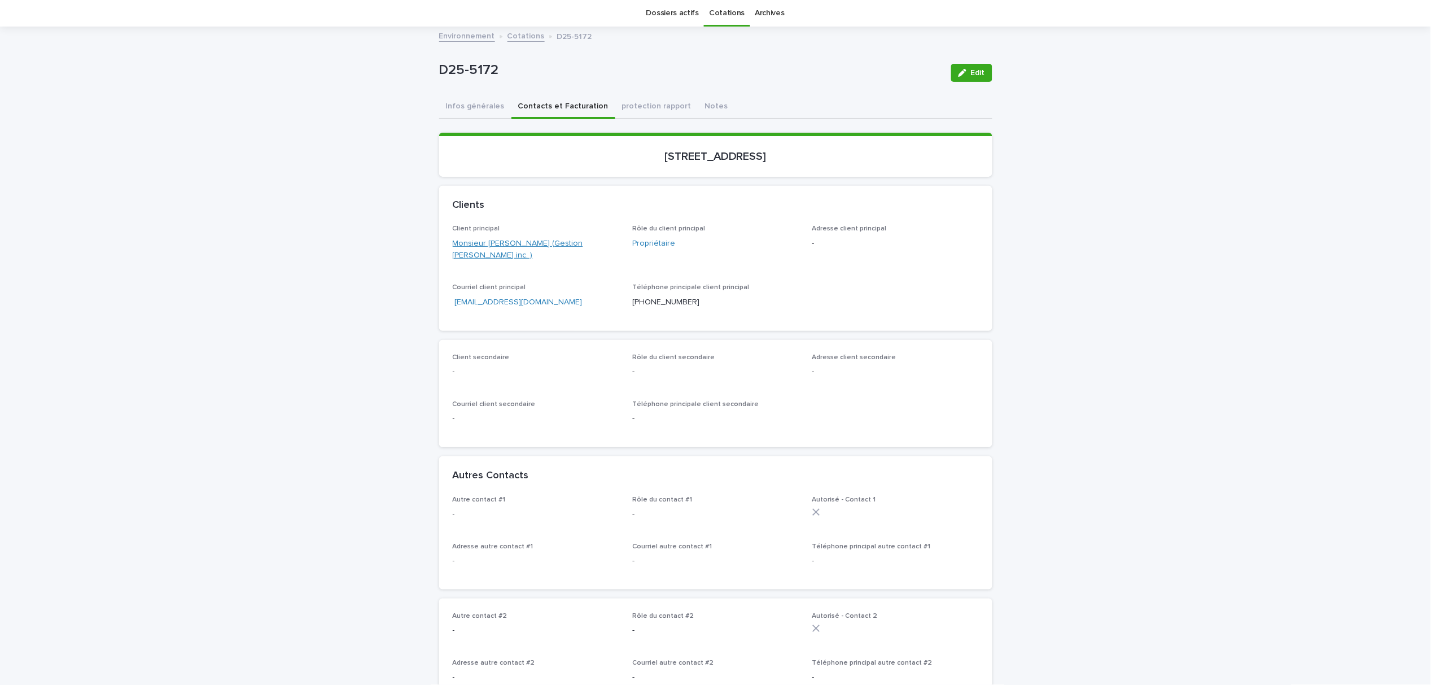
click at [523, 241] on link "Monsieur [PERSON_NAME] (Gestion [PERSON_NAME] inc. )" at bounding box center [536, 250] width 167 height 24
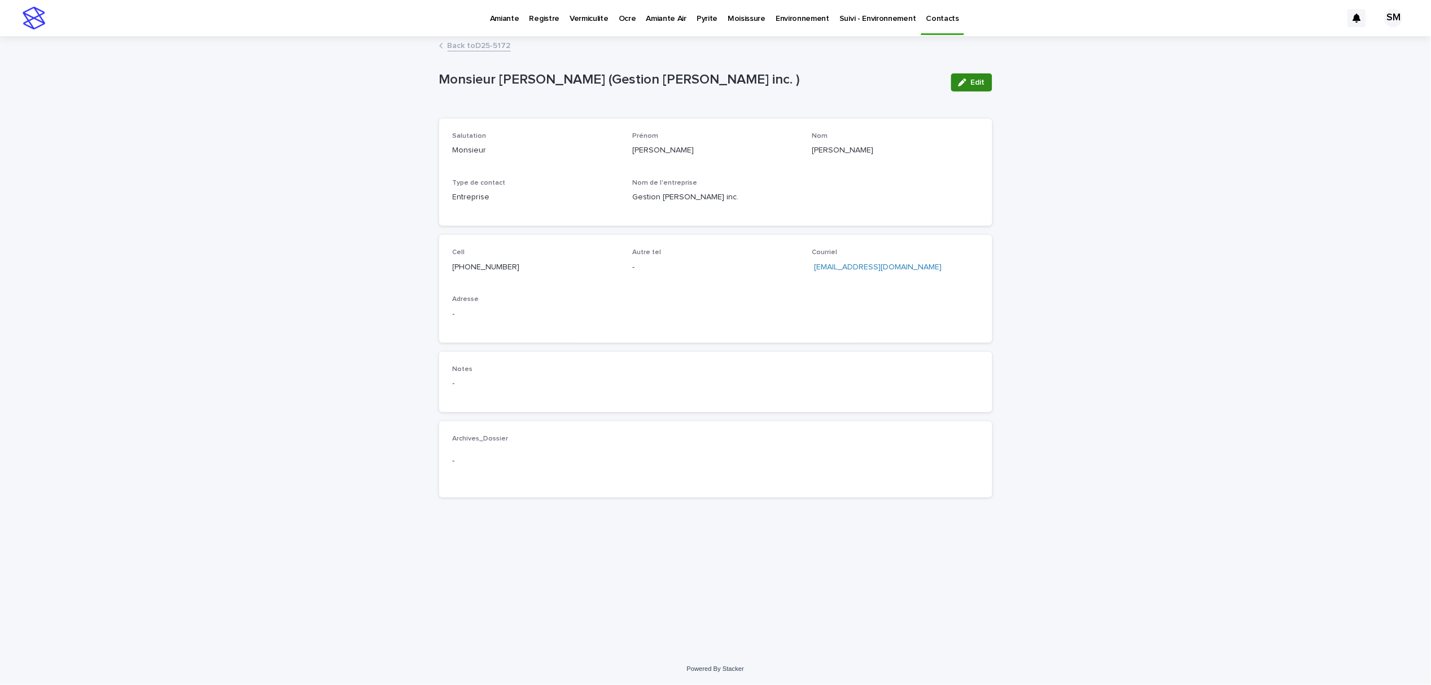
click at [969, 85] on div "button" at bounding box center [965, 82] width 12 height 8
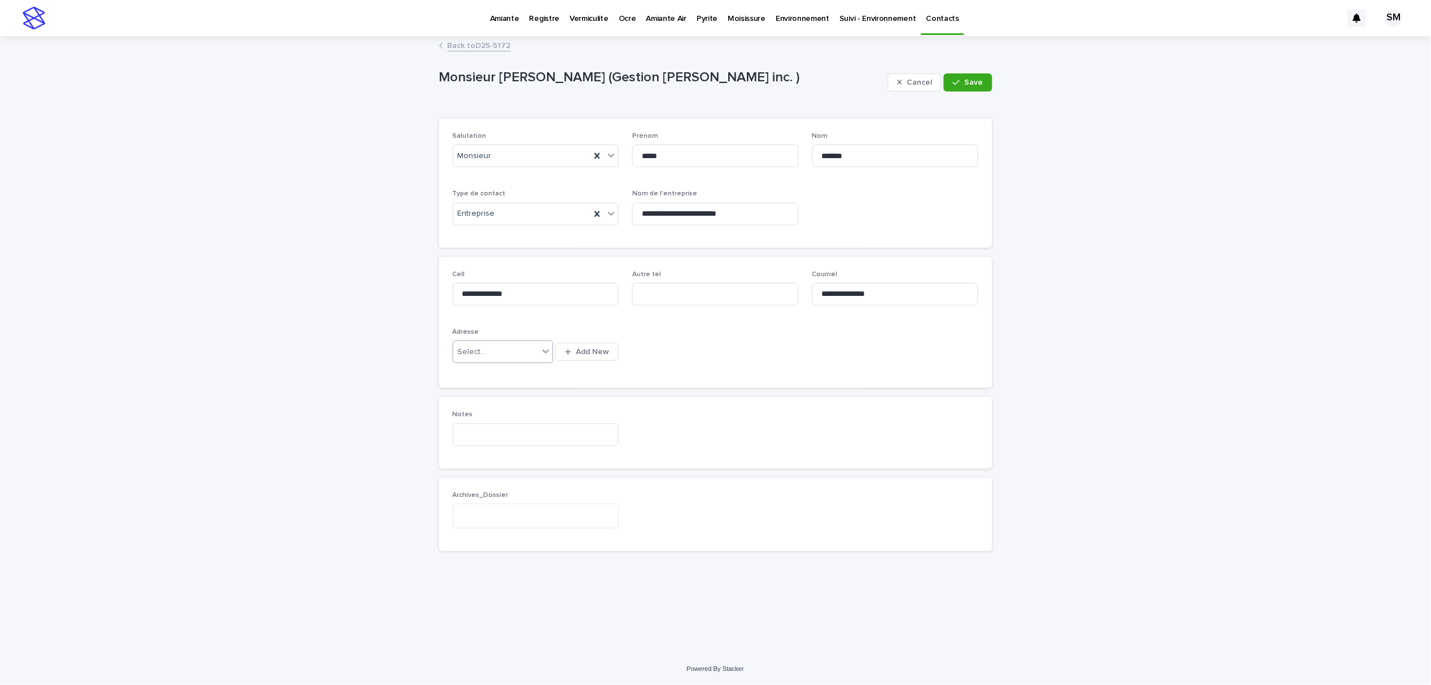
click at [495, 355] on div "Select..." at bounding box center [495, 352] width 85 height 19
type input "*****"
click at [497, 374] on div "[STREET_ADDRESS]" at bounding box center [503, 375] width 100 height 20
click at [966, 87] on button "Save" at bounding box center [968, 82] width 48 height 18
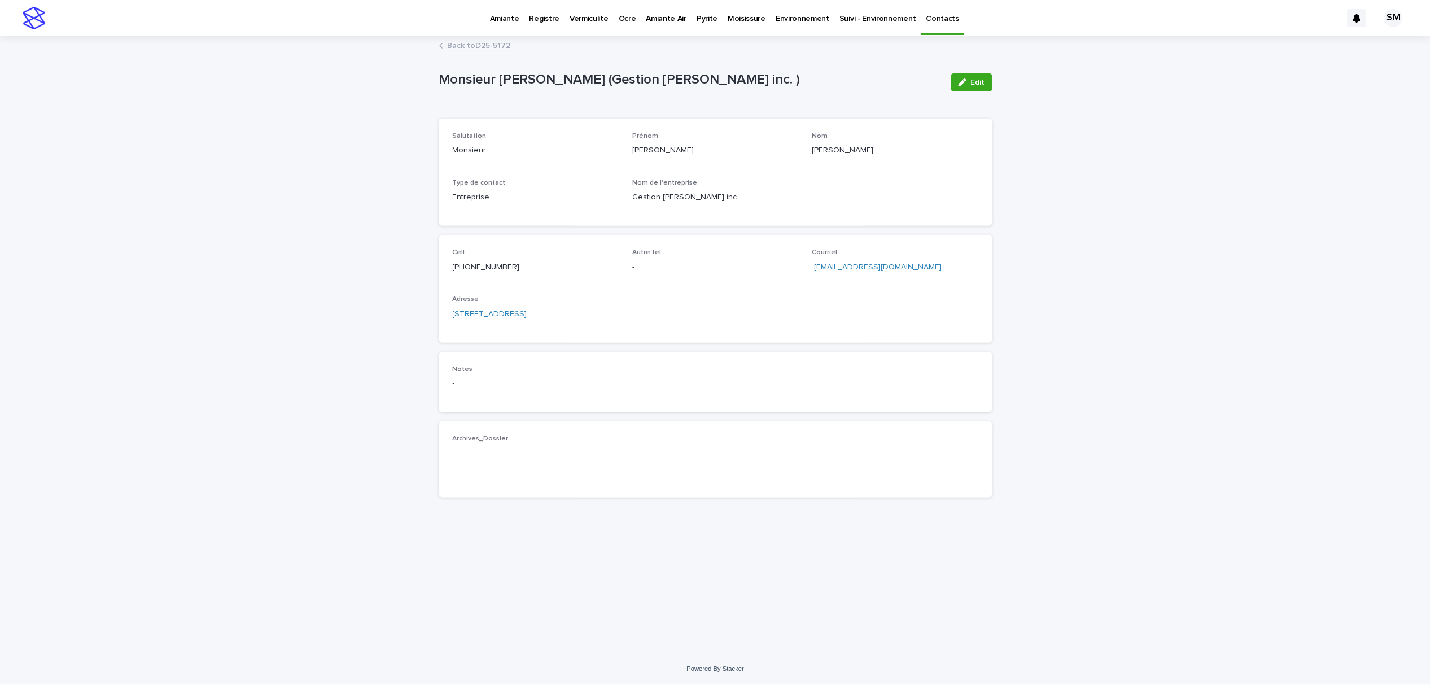
click at [476, 48] on link "Back to D25-5172" at bounding box center [479, 44] width 63 height 13
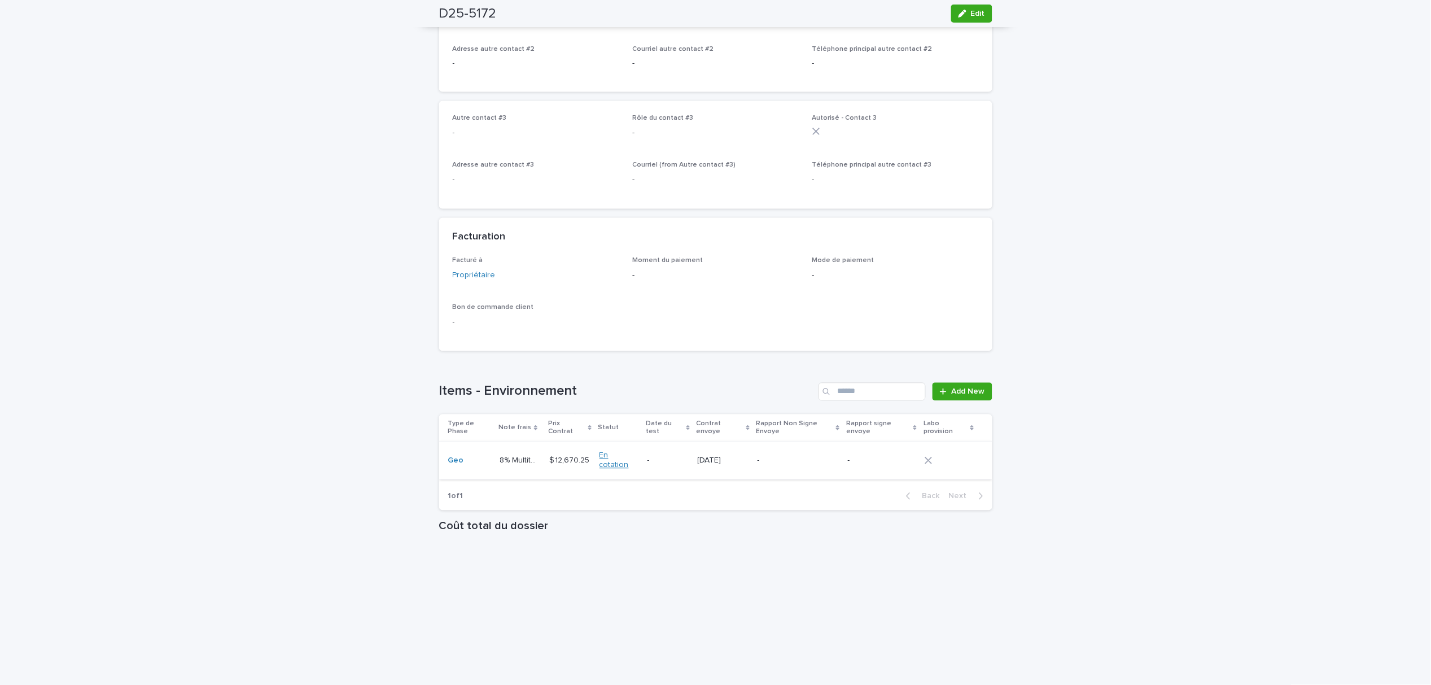
scroll to position [714, 0]
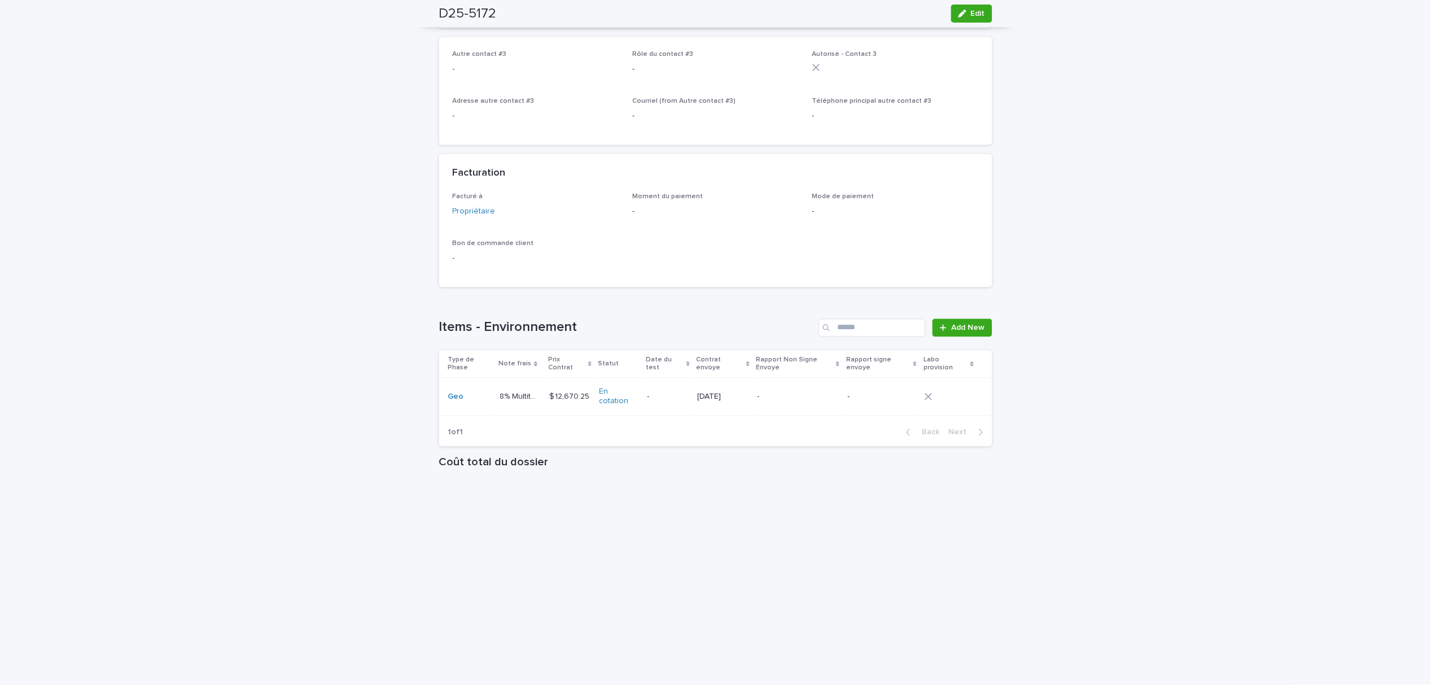
click at [460, 406] on td "Geo" at bounding box center [467, 397] width 56 height 38
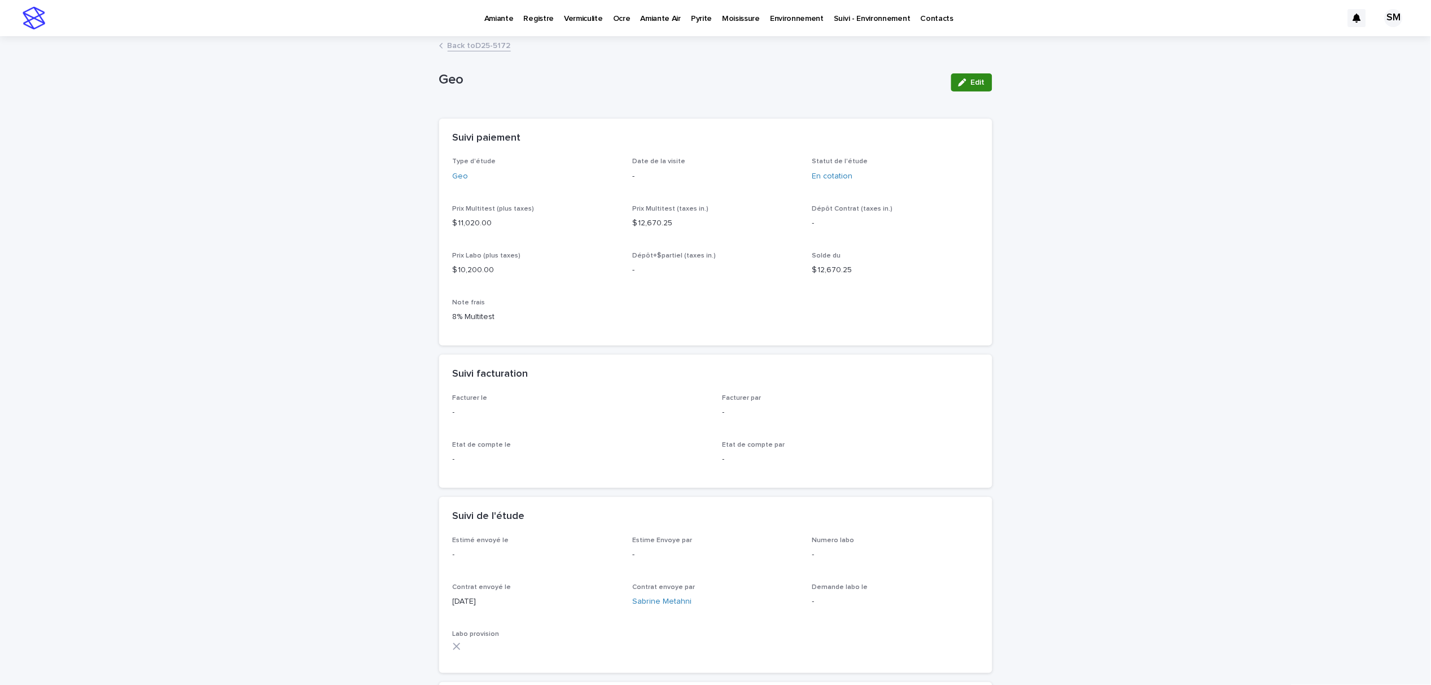
click at [968, 90] on button "Edit" at bounding box center [971, 82] width 41 height 18
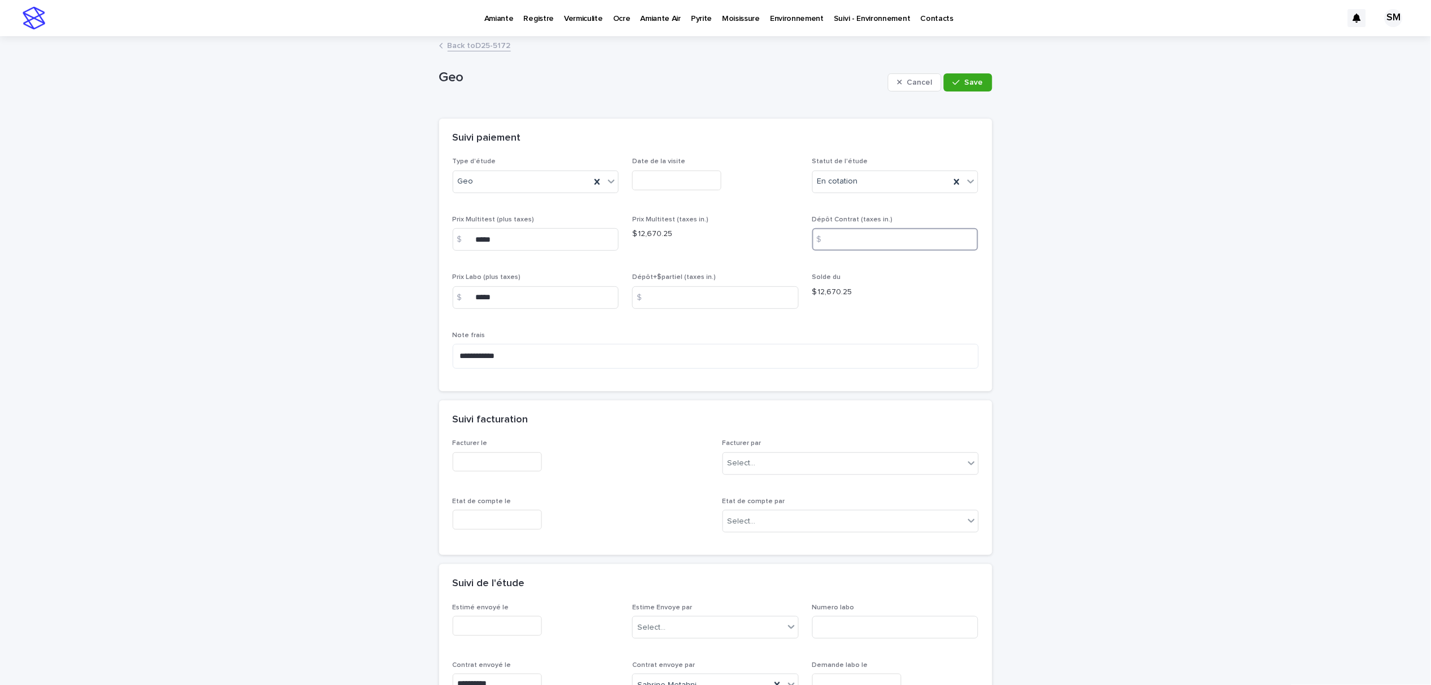
click at [864, 230] on input at bounding box center [895, 239] width 167 height 23
type input "****"
click at [970, 89] on button "Save" at bounding box center [968, 82] width 48 height 18
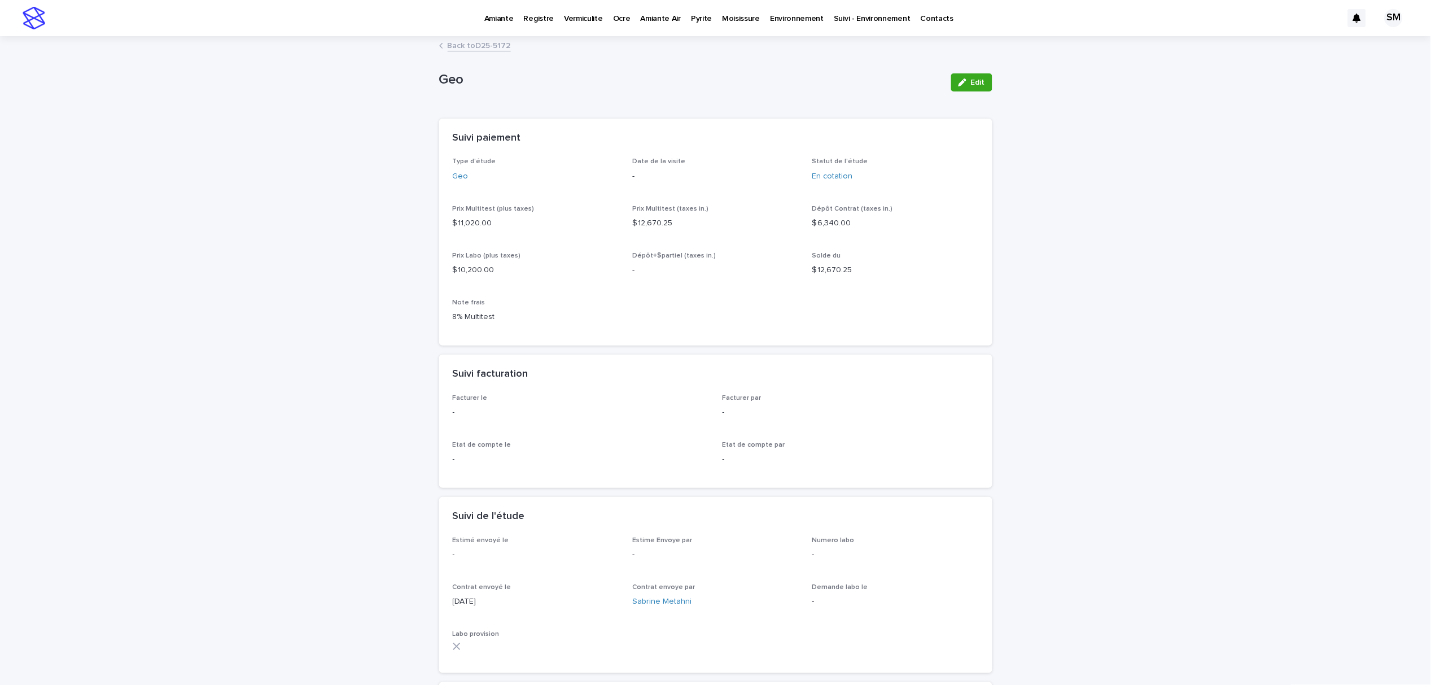
click at [474, 46] on link "Back to D25-5172" at bounding box center [479, 44] width 63 height 13
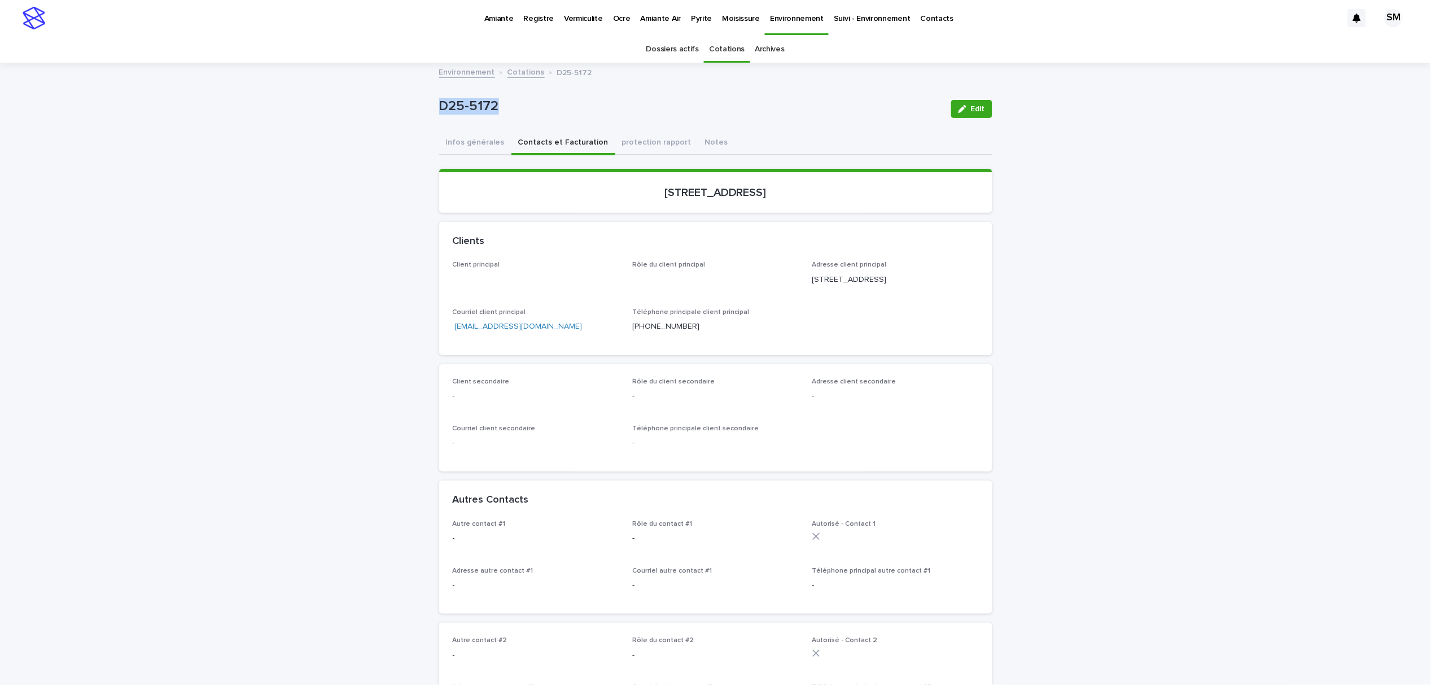
drag, startPoint x: 466, startPoint y: 112, endPoint x: 449, endPoint y: 108, distance: 17.4
click at [408, 108] on div "Loading... Saving… Loading... Saving… D25-5172 Edit D25-5172 Edit Sorry, there …" at bounding box center [715, 693] width 1431 height 1258
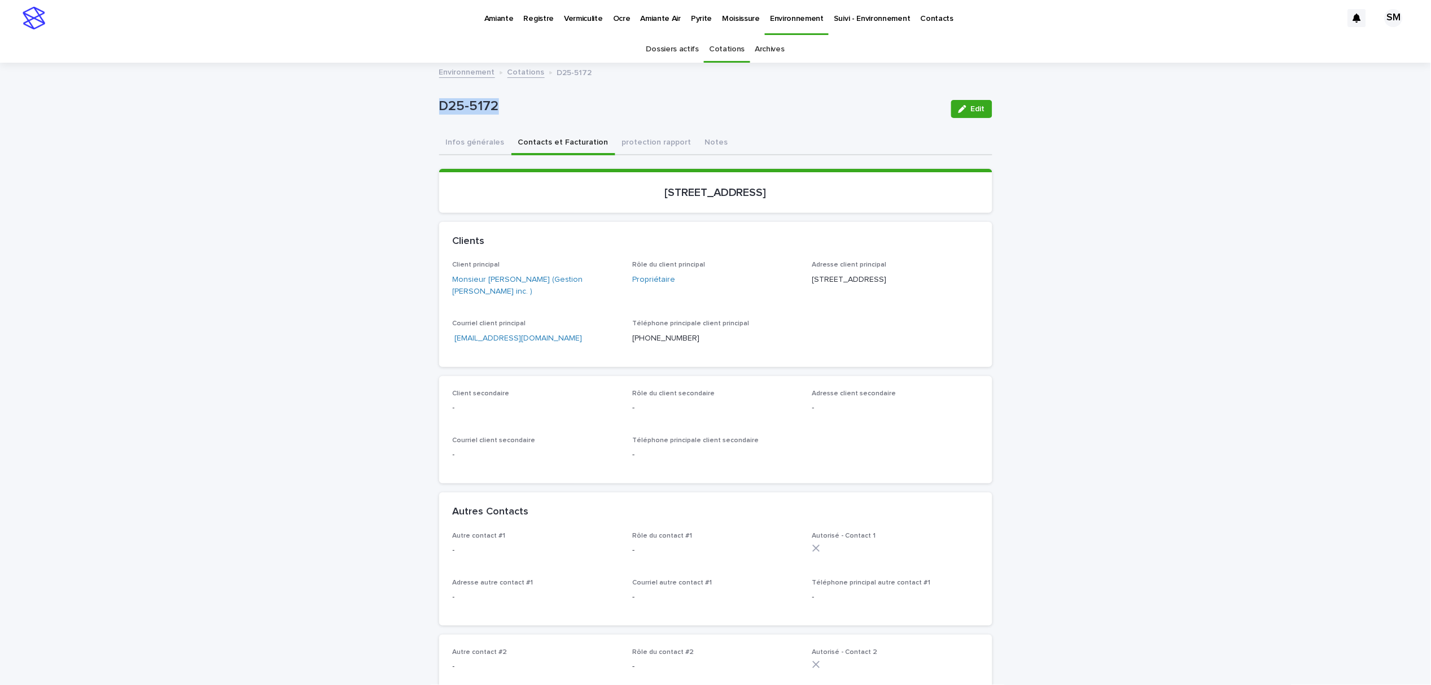
copy p "D25-5172"
drag, startPoint x: 816, startPoint y: 190, endPoint x: 612, endPoint y: 194, distance: 203.3
click at [612, 194] on p "[STREET_ADDRESS]" at bounding box center [716, 193] width 526 height 14
copy p "[STREET_ADDRESS]"
click at [487, 336] on link "[EMAIL_ADDRESS][DOMAIN_NAME]" at bounding box center [519, 338] width 128 height 8
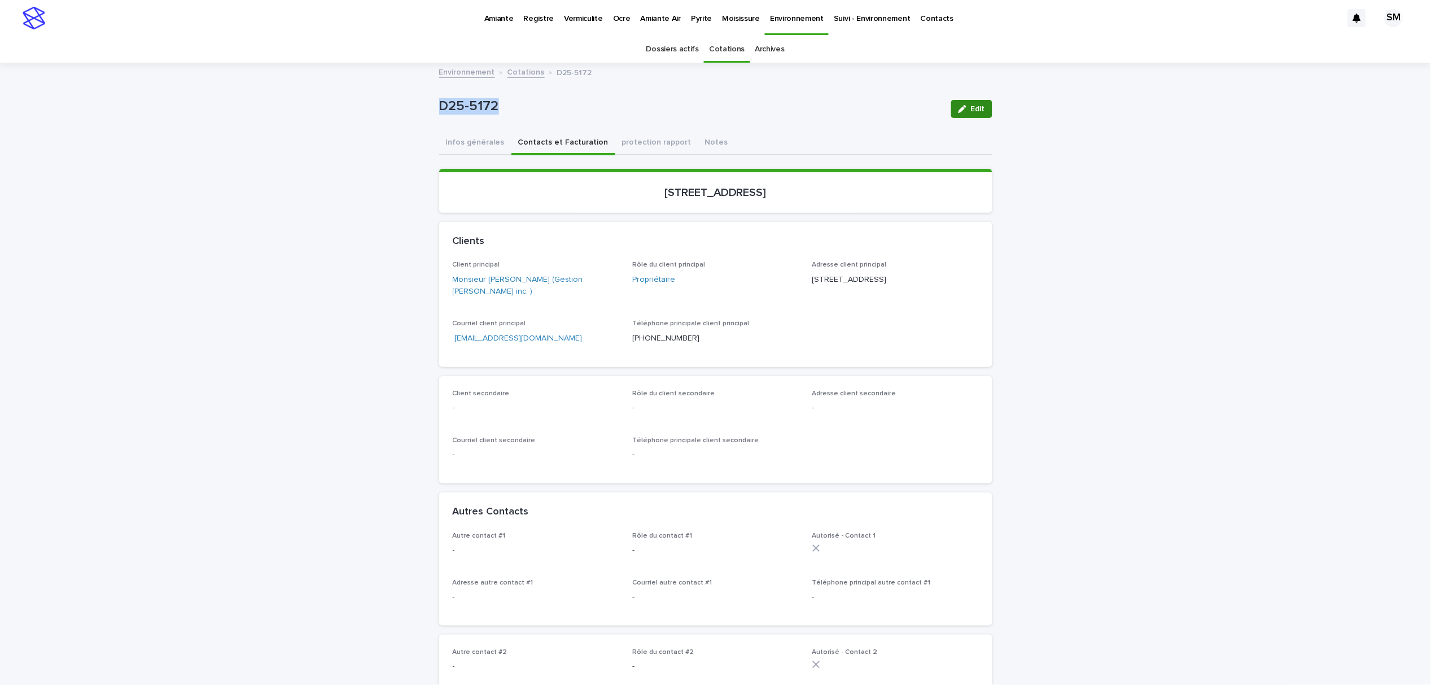
click at [971, 109] on span "Edit" at bounding box center [978, 109] width 14 height 8
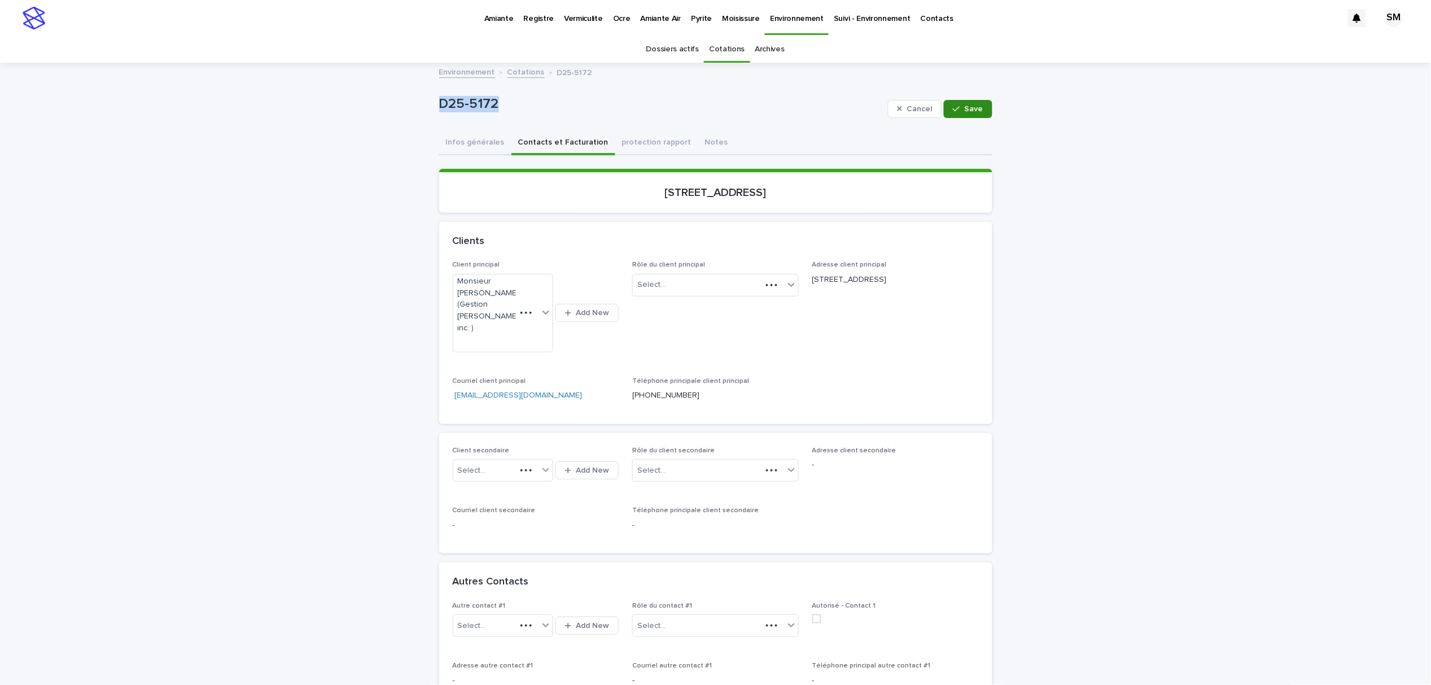
click at [978, 108] on button "Save" at bounding box center [968, 109] width 48 height 18
click at [473, 383] on div "Clients Client principal Monsieur [PERSON_NAME] (Gestion [PERSON_NAME] inc. ) A…" at bounding box center [715, 677] width 553 height 910
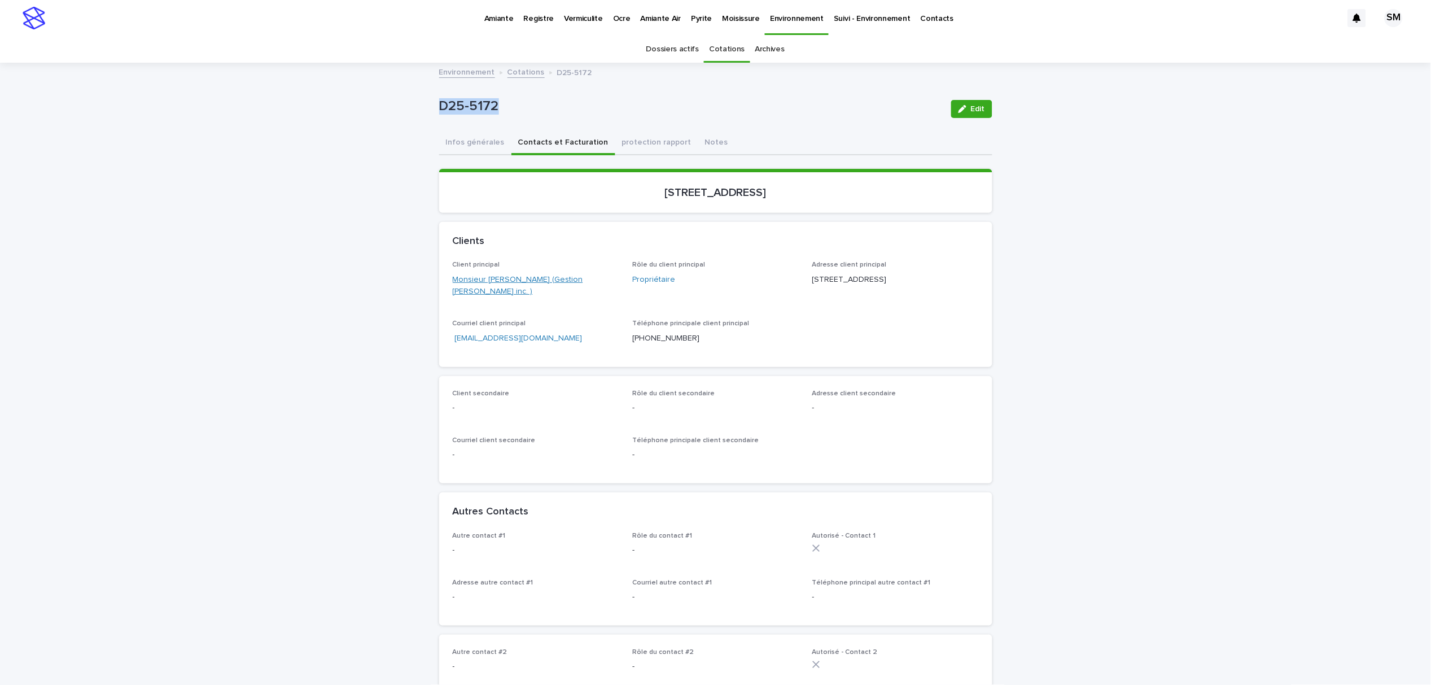
click at [470, 274] on link "Monsieur [PERSON_NAME] (Gestion [PERSON_NAME] inc. )" at bounding box center [536, 286] width 167 height 24
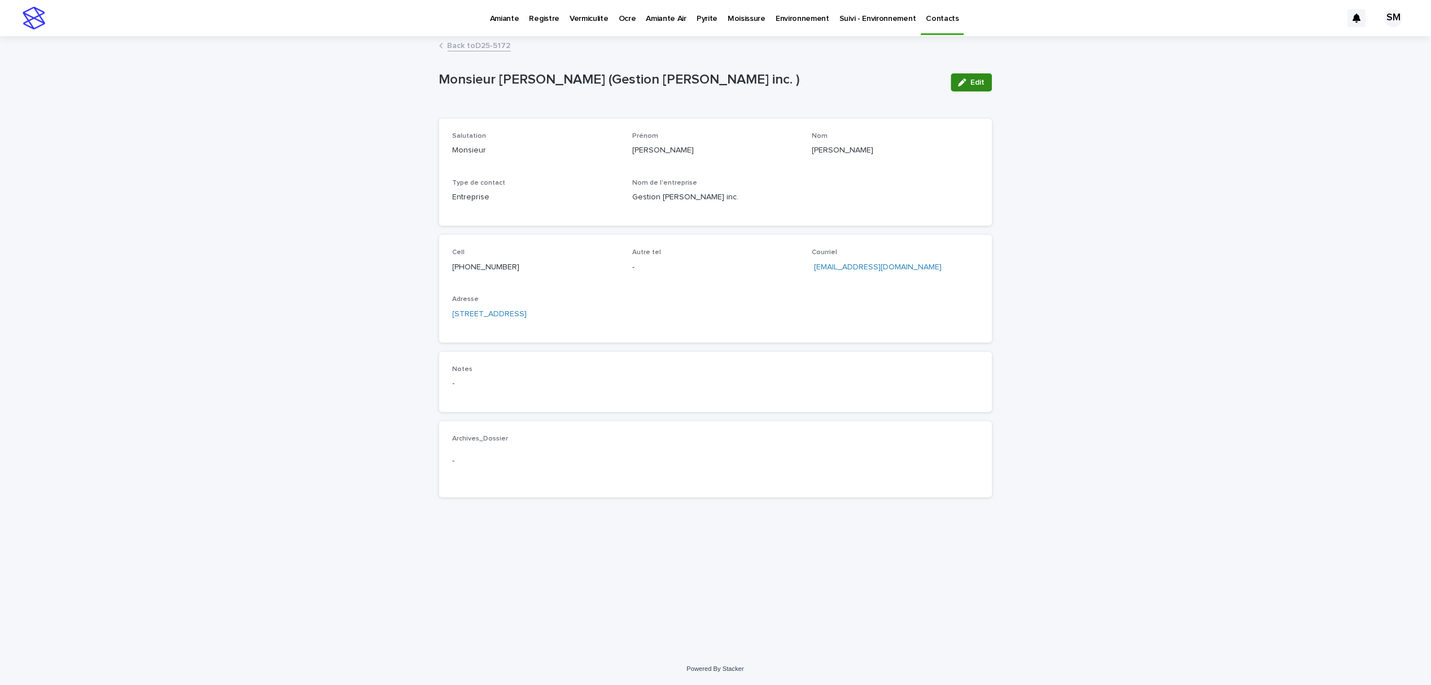
click at [969, 85] on div "button" at bounding box center [965, 82] width 12 height 8
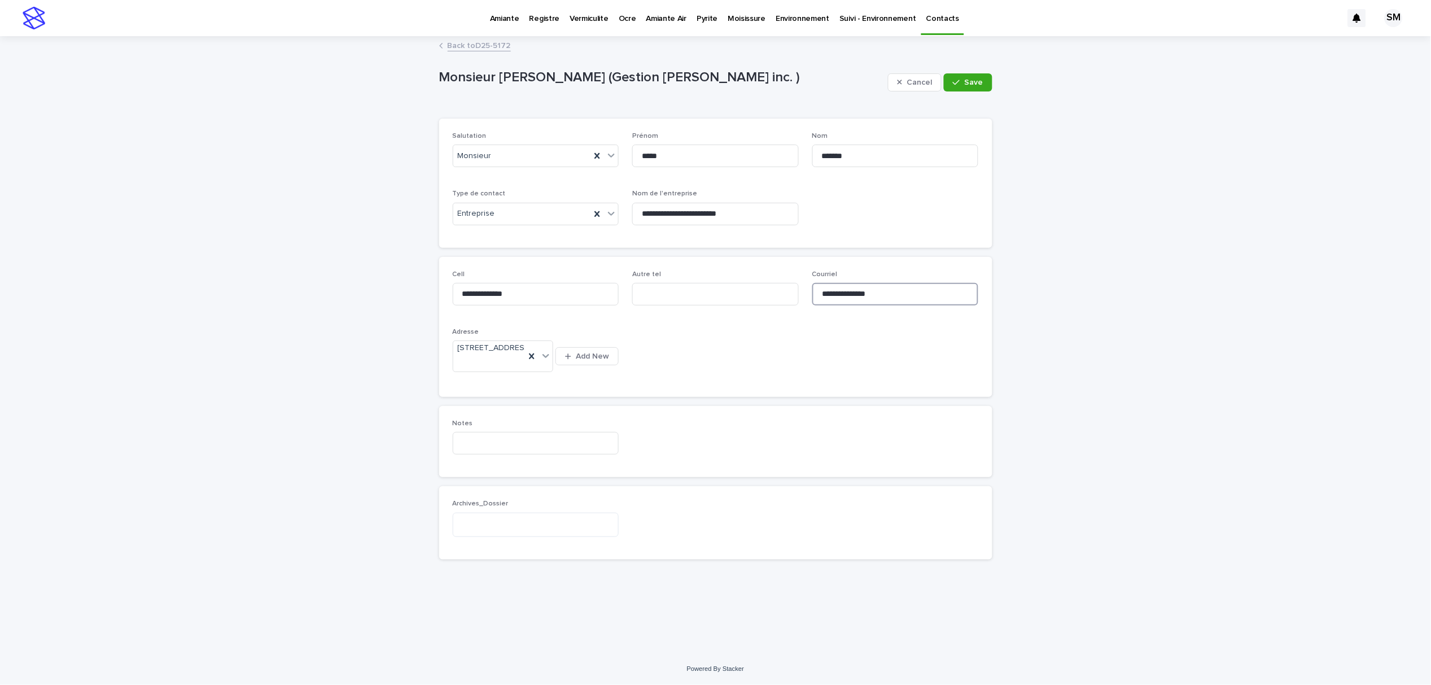
click at [825, 295] on input "**********" at bounding box center [895, 294] width 167 height 23
drag, startPoint x: 850, startPoint y: 297, endPoint x: 802, endPoint y: 295, distance: 48.0
click at [802, 295] on div "**********" at bounding box center [716, 326] width 526 height 113
type input "**********"
click at [952, 75] on button "Save" at bounding box center [968, 82] width 48 height 18
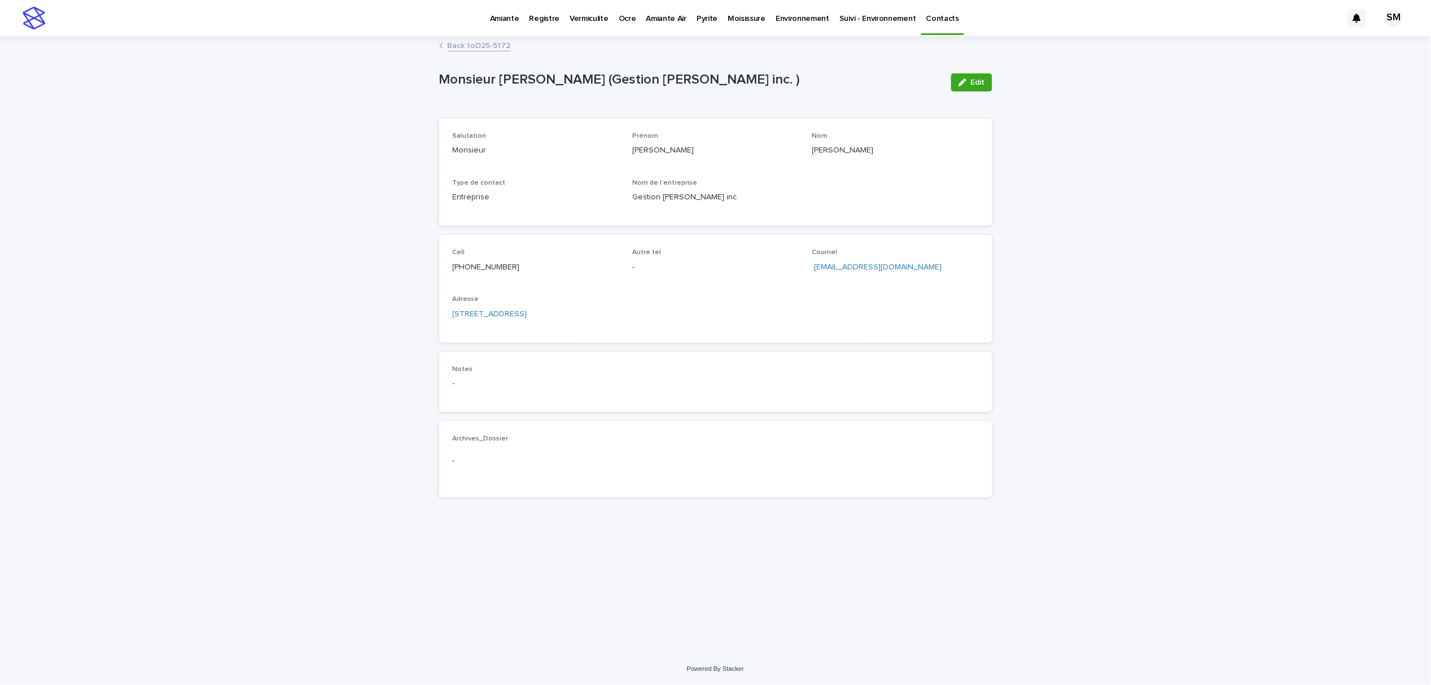
click at [483, 46] on link "Back to D25-5172" at bounding box center [479, 44] width 63 height 13
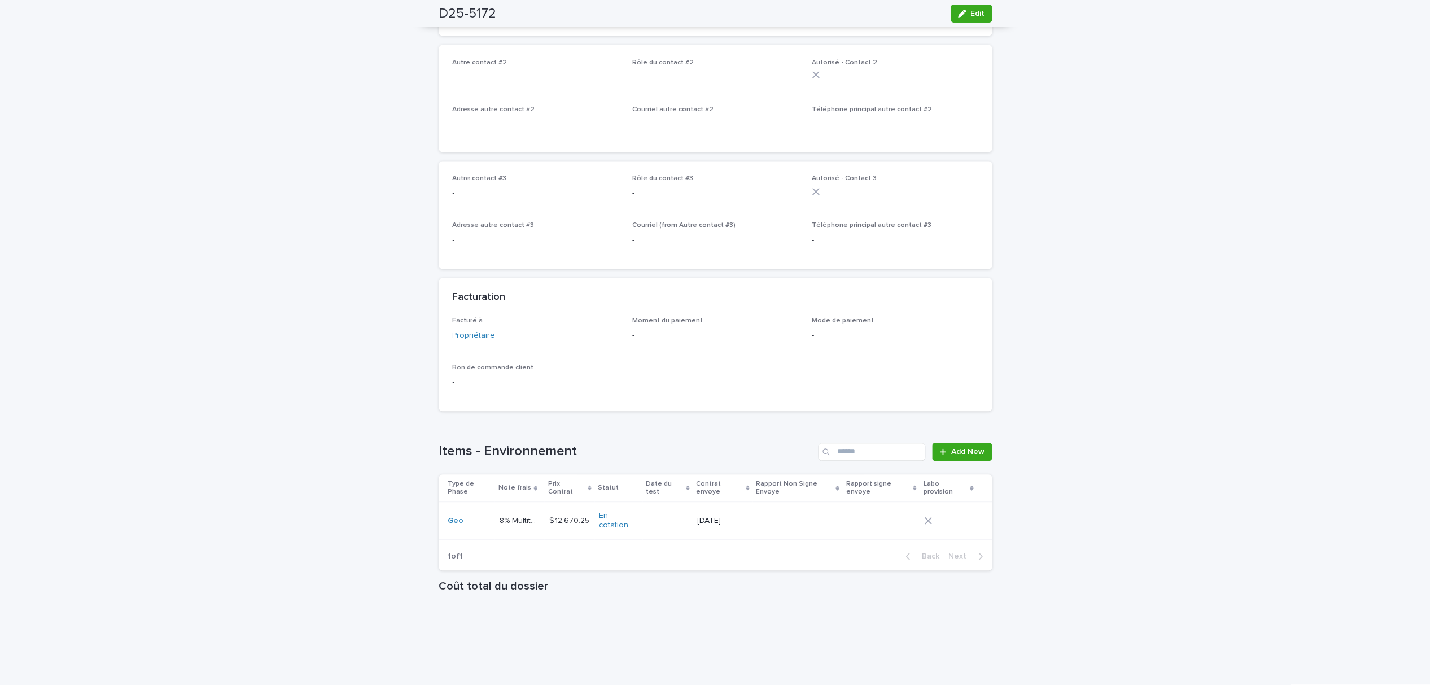
scroll to position [759, 0]
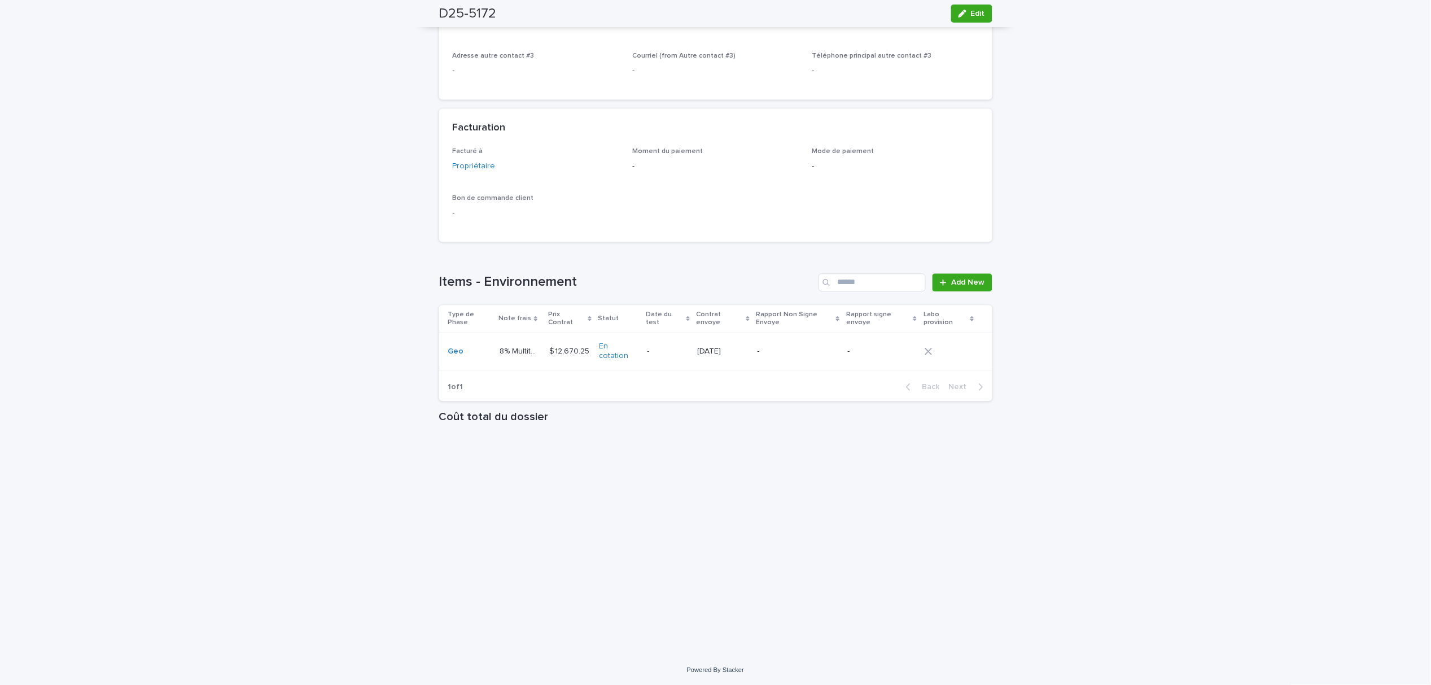
click at [474, 355] on div "Geo" at bounding box center [469, 352] width 43 height 10
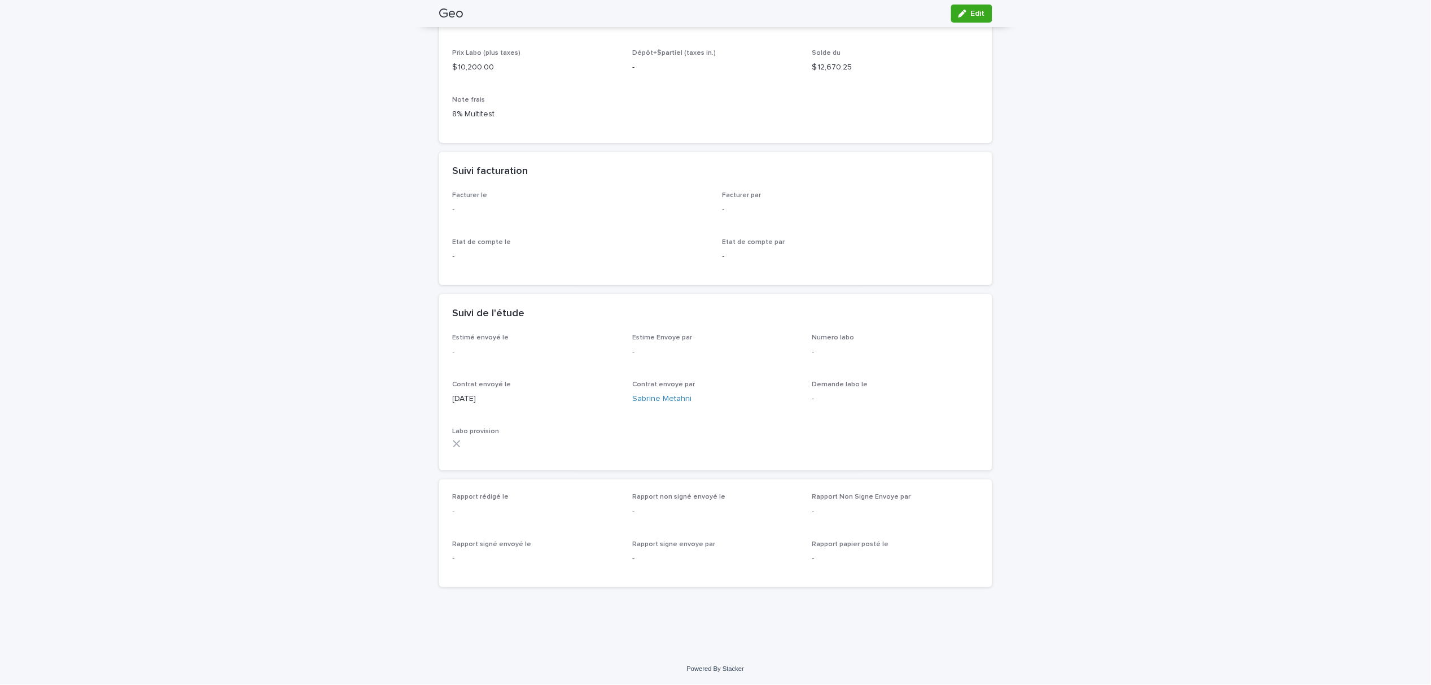
scroll to position [202, 0]
click at [958, 8] on button "Edit" at bounding box center [971, 14] width 41 height 18
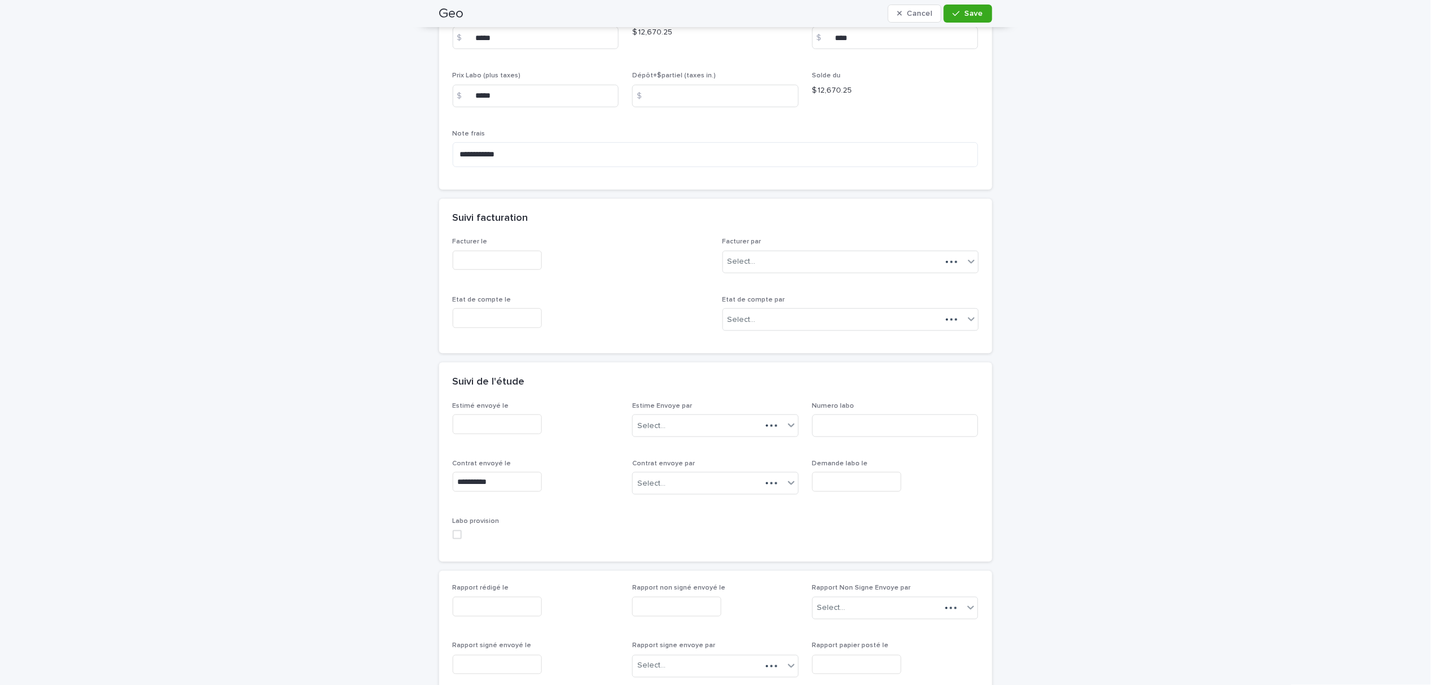
scroll to position [259, 0]
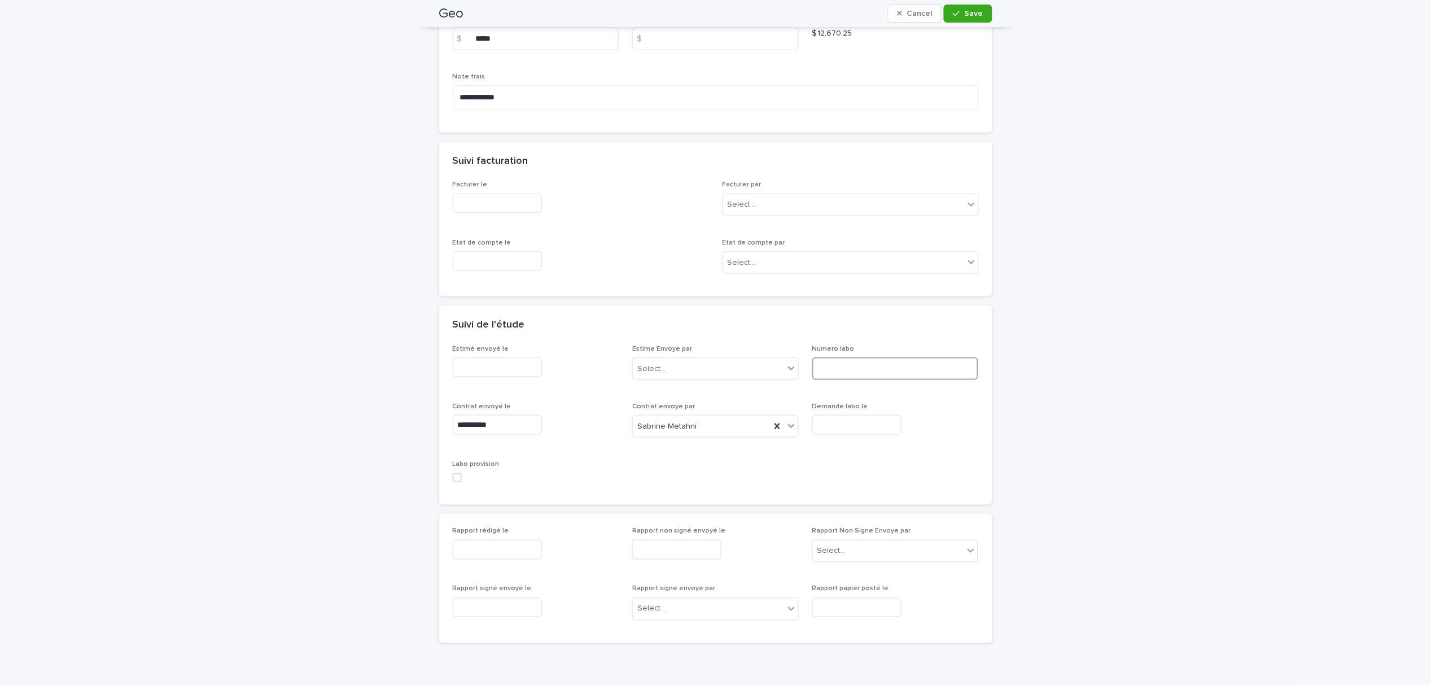
click at [857, 366] on input at bounding box center [895, 368] width 167 height 23
paste input "******"
type input "******"
click at [965, 12] on span "Save" at bounding box center [974, 14] width 19 height 8
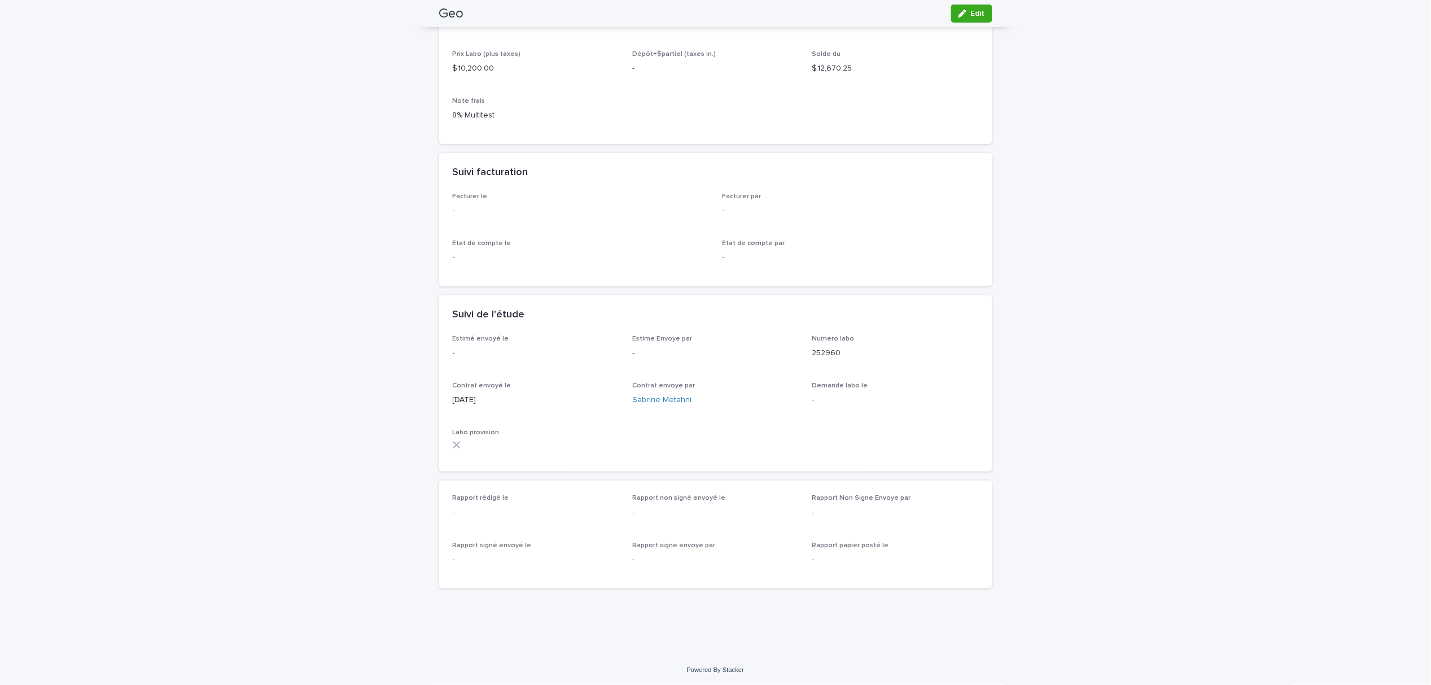
scroll to position [0, 0]
